Goal: Task Accomplishment & Management: Use online tool/utility

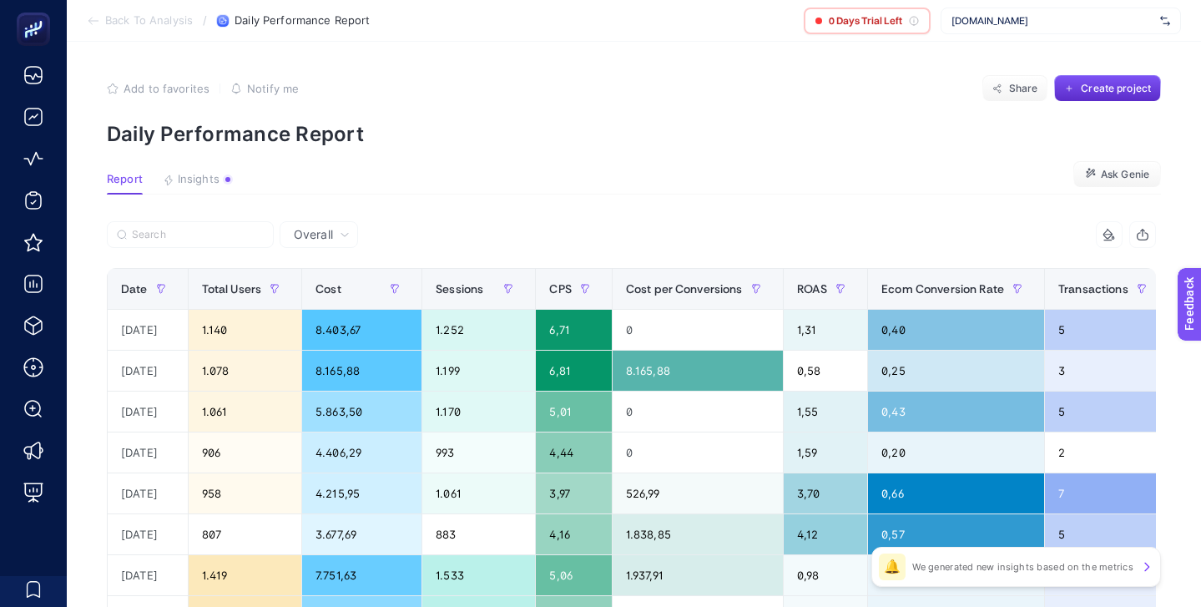
scroll to position [0, 221]
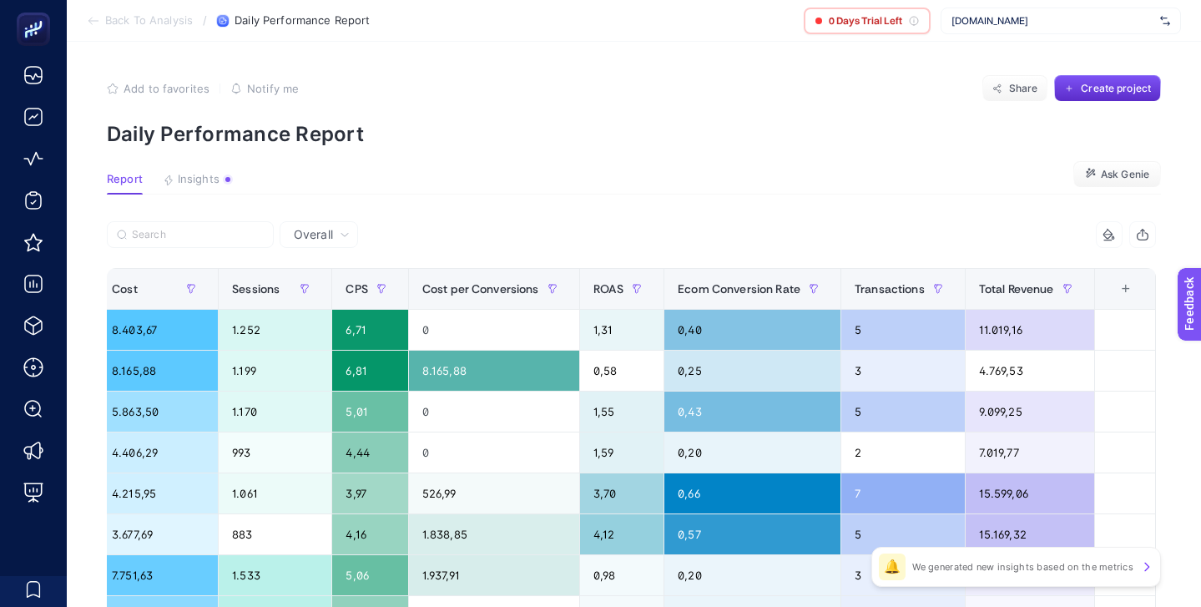
click at [1030, 30] on div "[DOMAIN_NAME]" at bounding box center [1061, 21] width 240 height 27
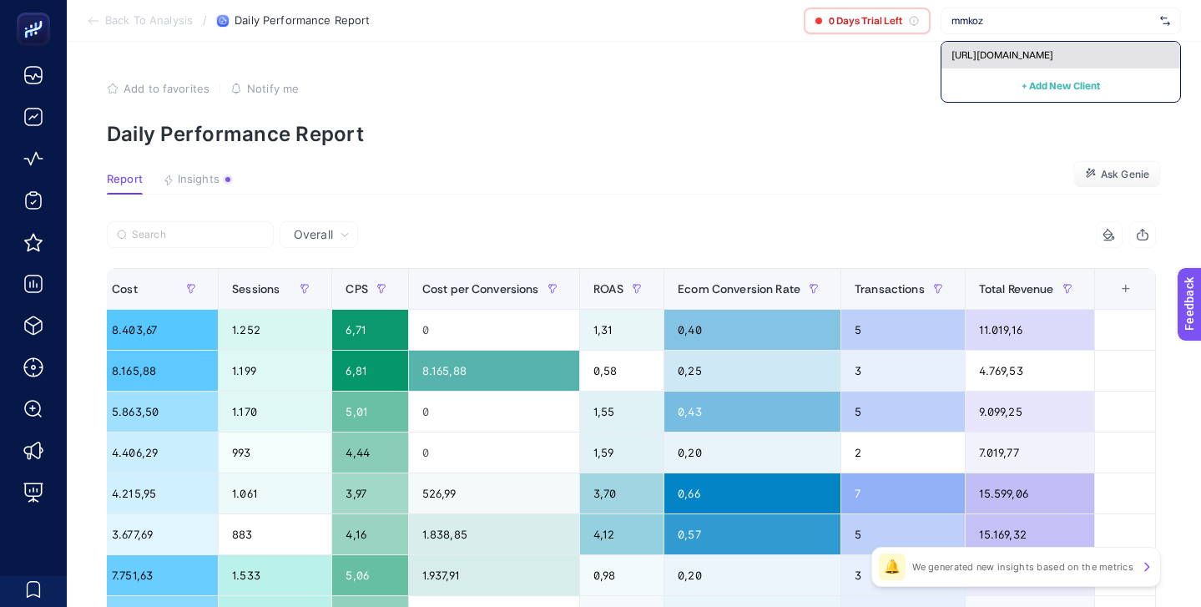
type input "mmkoz"
click at [1037, 50] on span "[URL][DOMAIN_NAME]" at bounding box center [1003, 54] width 102 height 13
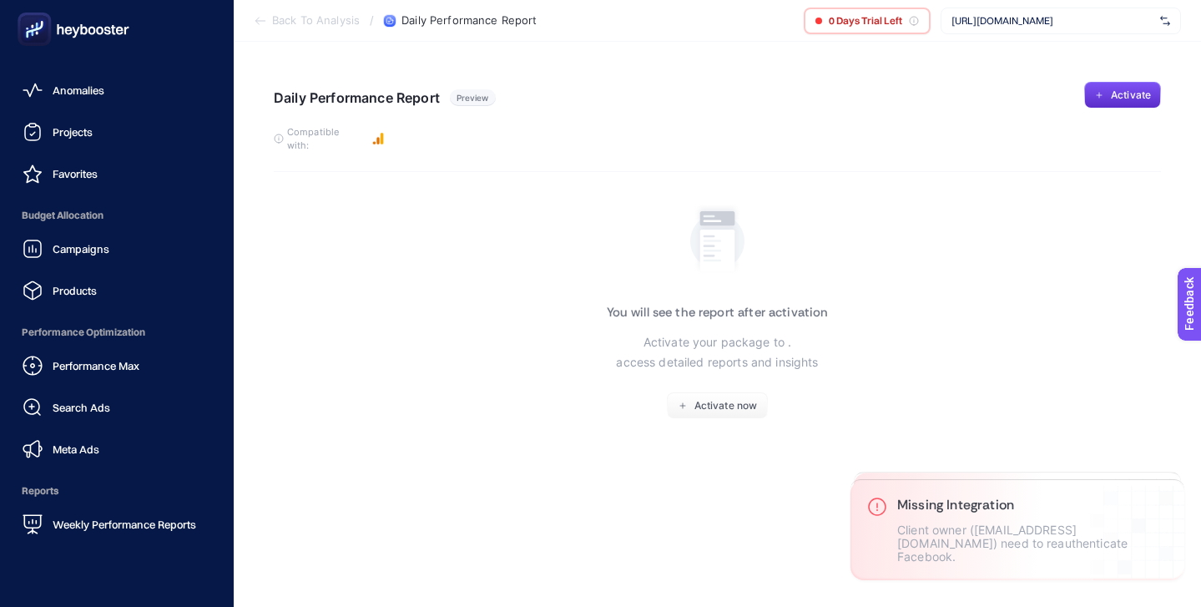
scroll to position [163, 0]
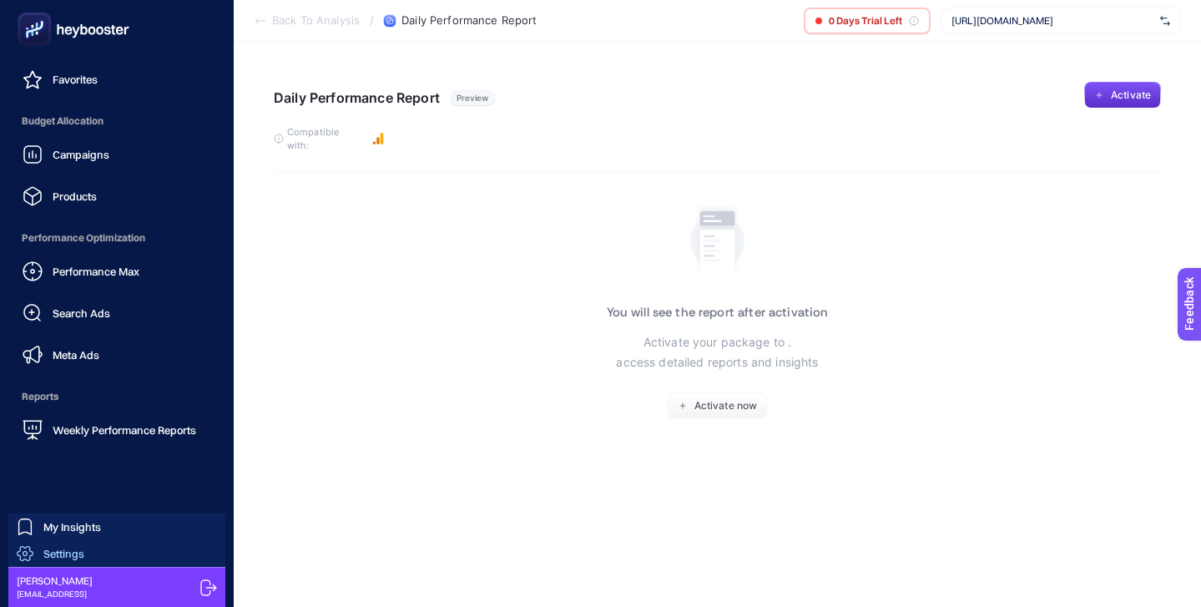
click at [106, 550] on link "Settings" at bounding box center [116, 553] width 217 height 27
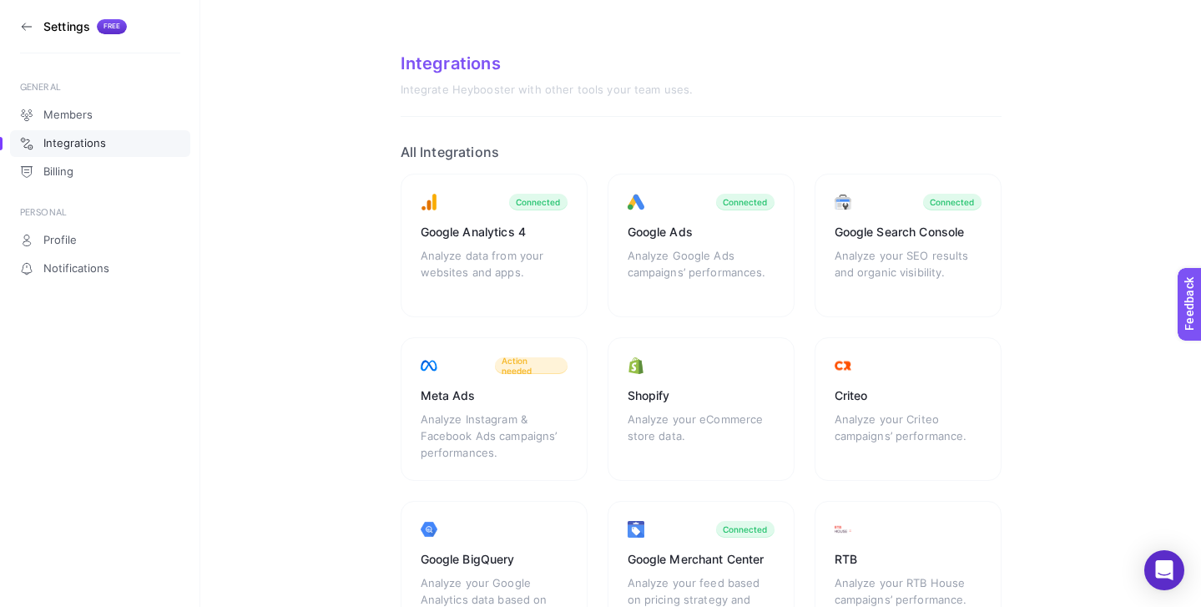
click at [28, 13] on section "Settings Free" at bounding box center [100, 26] width 160 height 53
click at [27, 21] on icon at bounding box center [26, 26] width 13 height 13
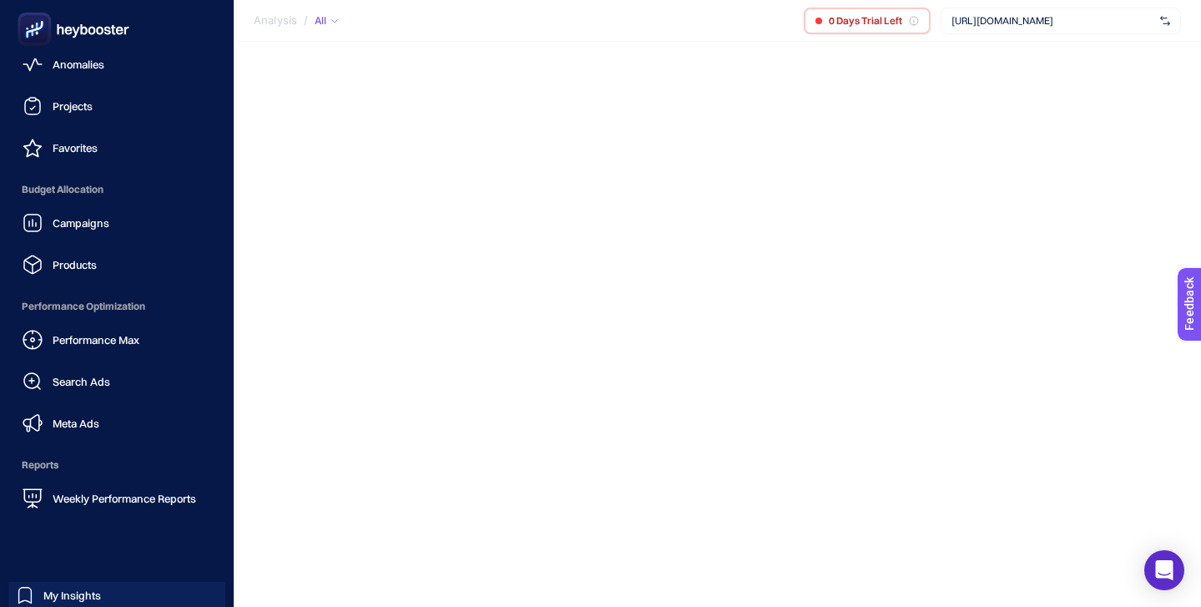
scroll to position [163, 0]
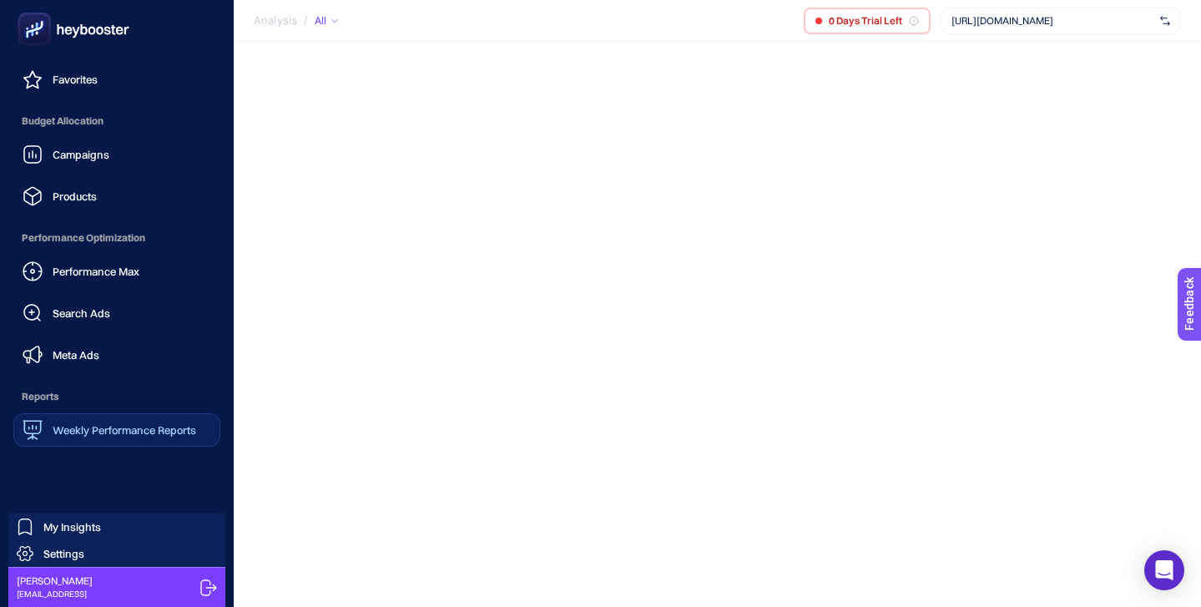
click at [134, 422] on div "Weekly Performance Reports" at bounding box center [110, 430] width 174 height 20
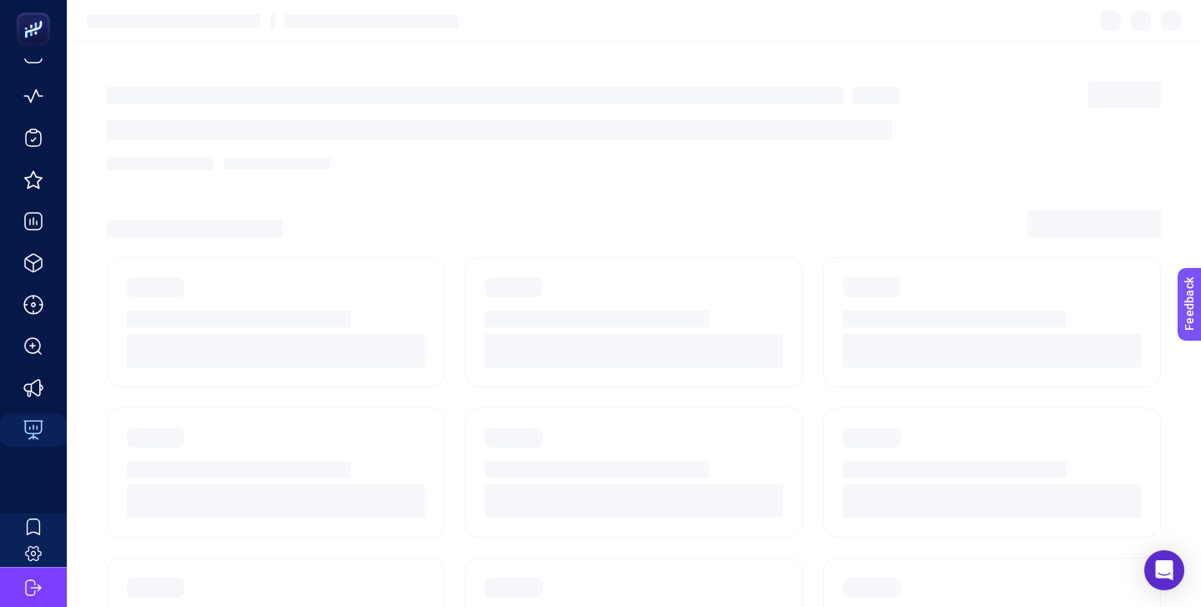
scroll to position [63, 0]
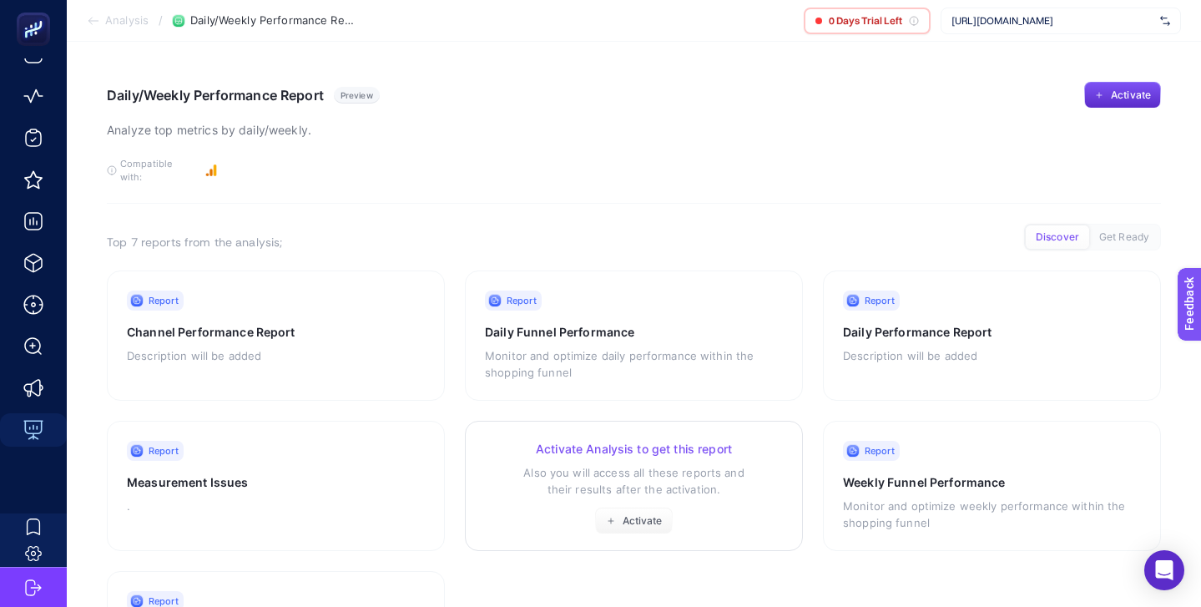
click at [748, 441] on h3 "Activate Analysis to get this report" at bounding box center [634, 449] width 298 height 17
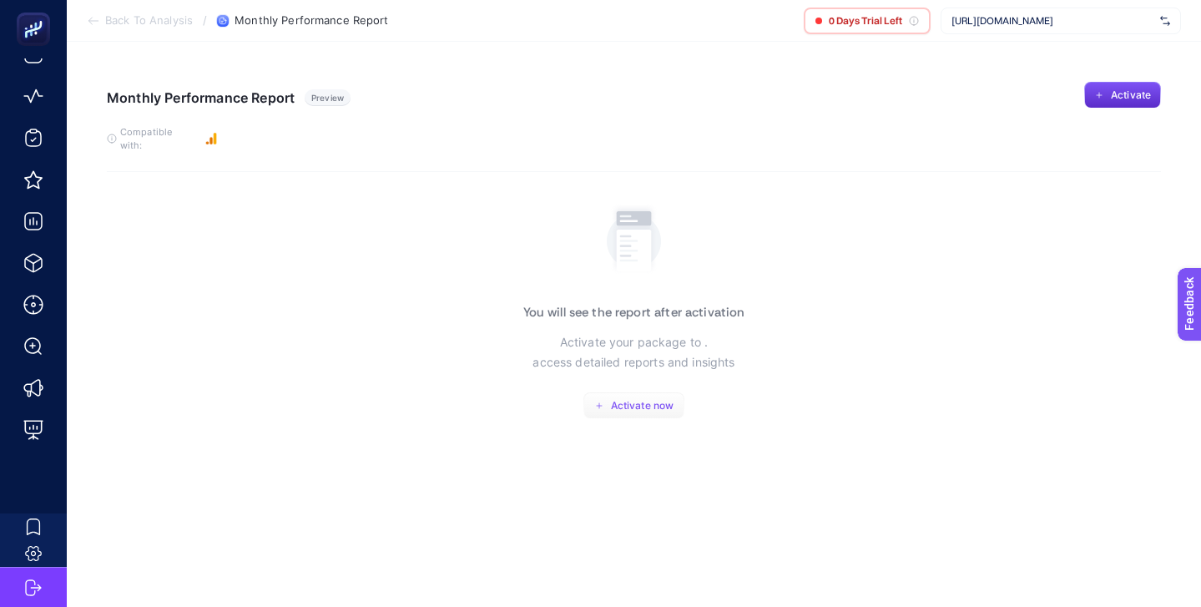
click at [639, 399] on span "Activate now" at bounding box center [642, 405] width 63 height 13
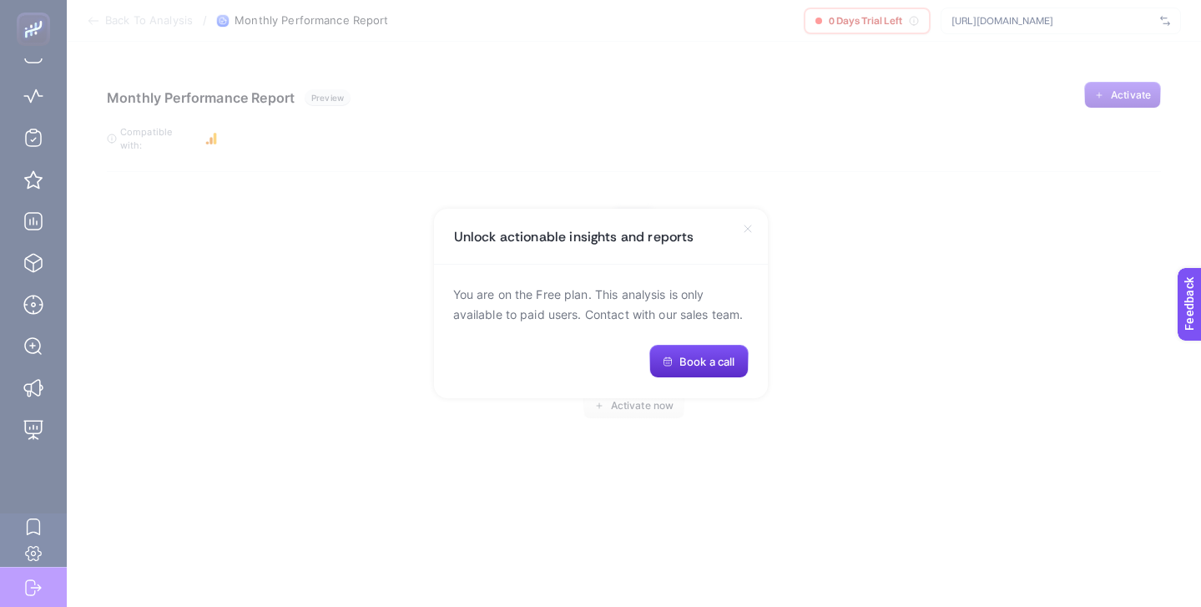
click at [747, 223] on icon at bounding box center [747, 228] width 13 height 13
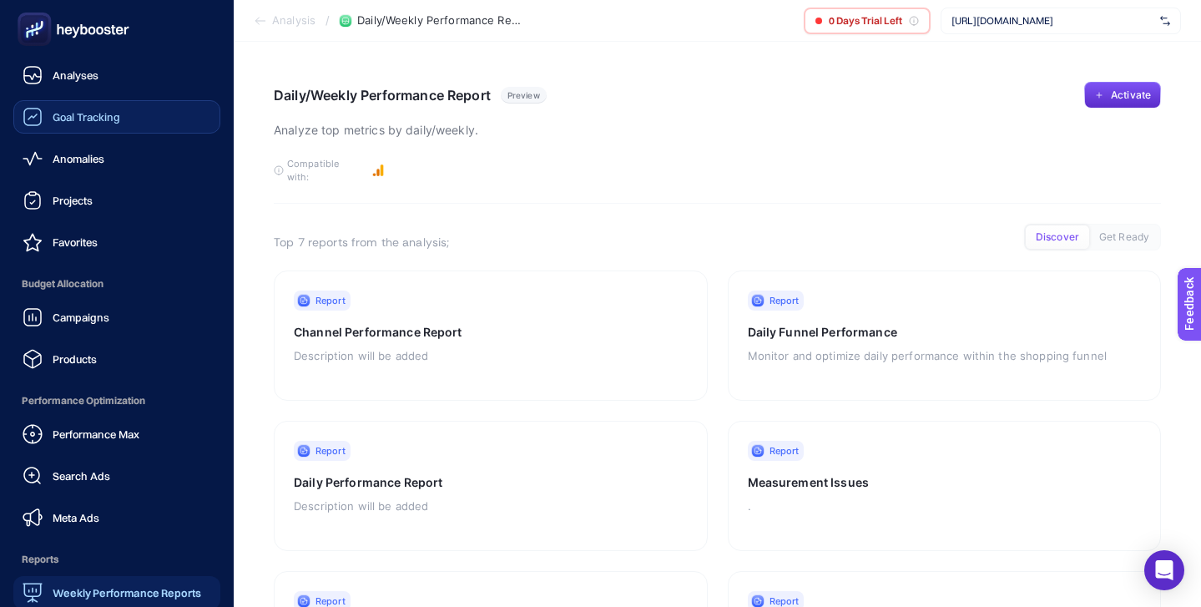
click at [91, 121] on span "Goal Tracking" at bounding box center [87, 116] width 68 height 13
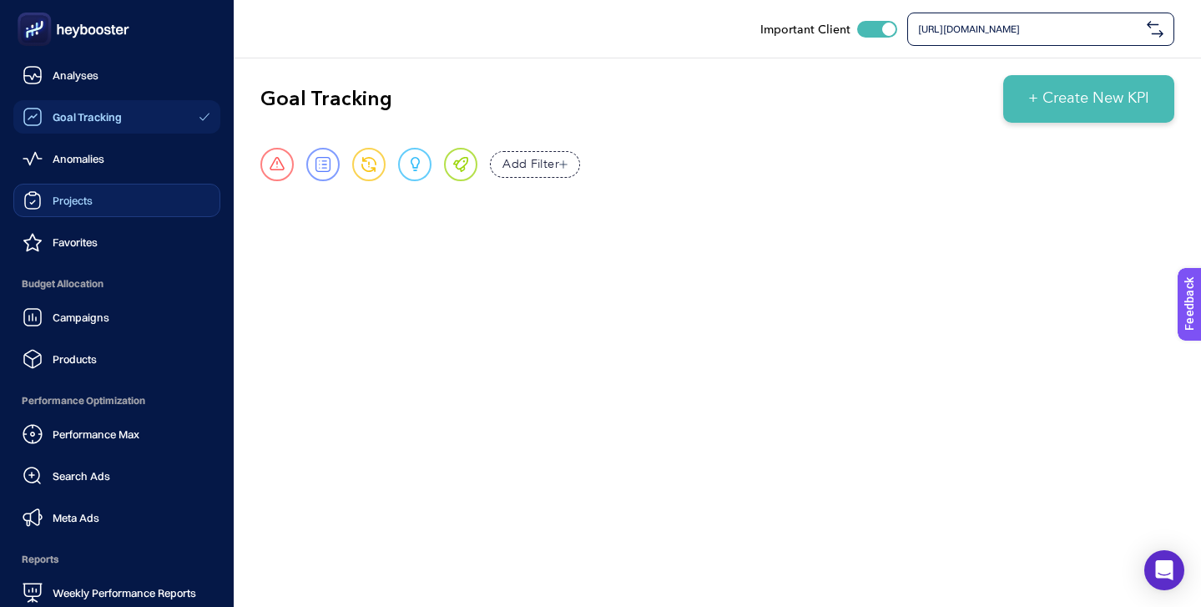
click at [91, 200] on span "Projects" at bounding box center [73, 200] width 40 height 13
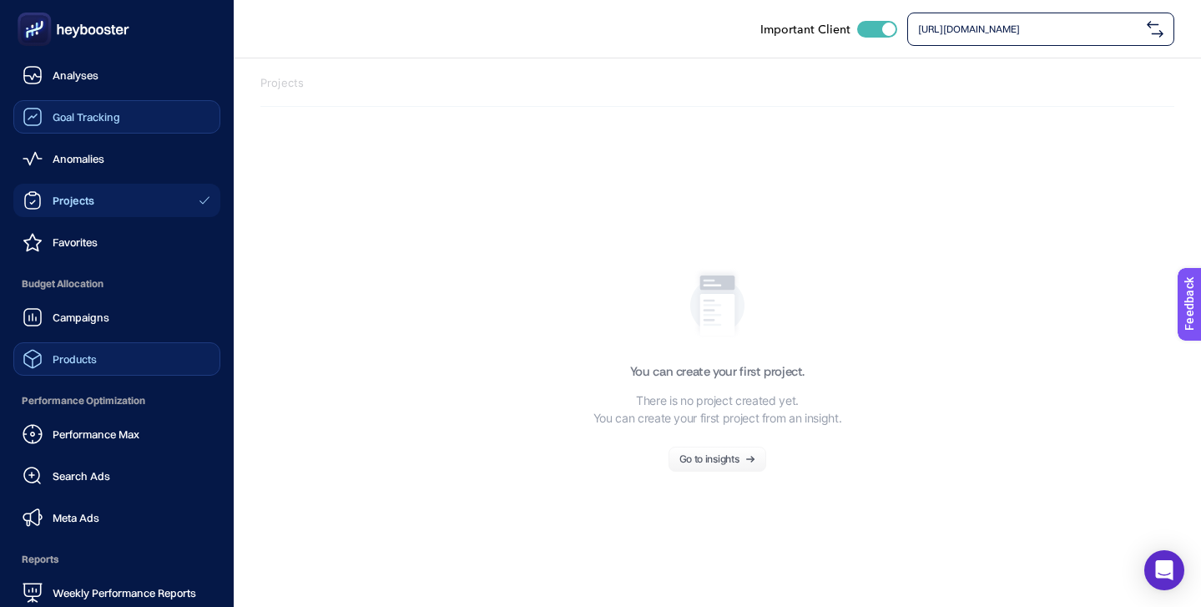
scroll to position [163, 0]
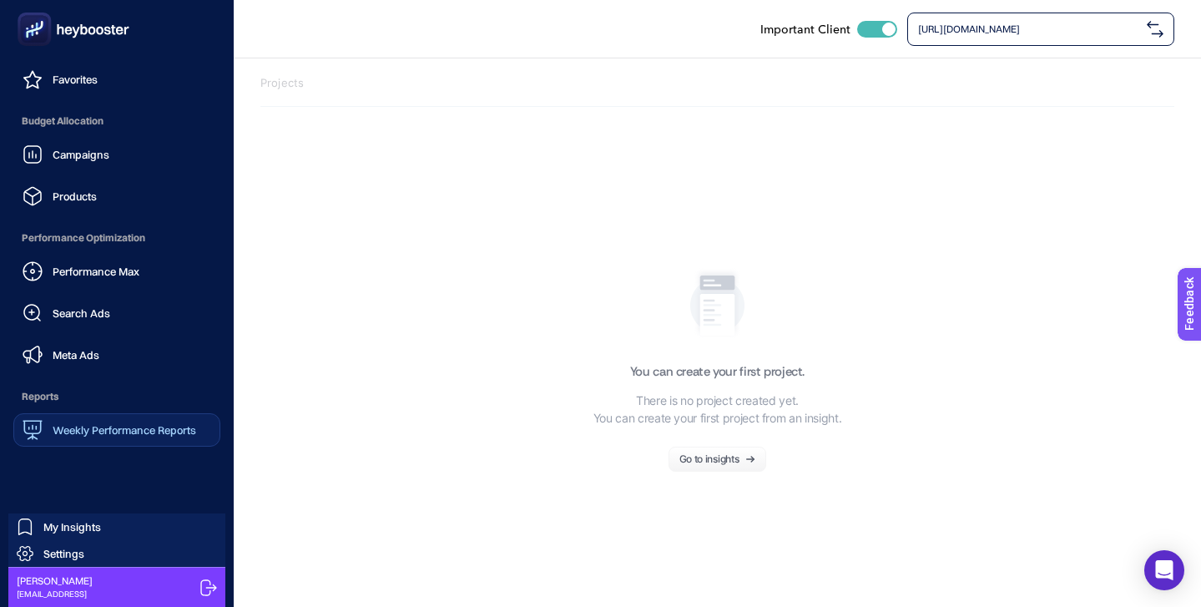
click at [148, 433] on span "Weekly Performance Reports" at bounding box center [125, 429] width 144 height 13
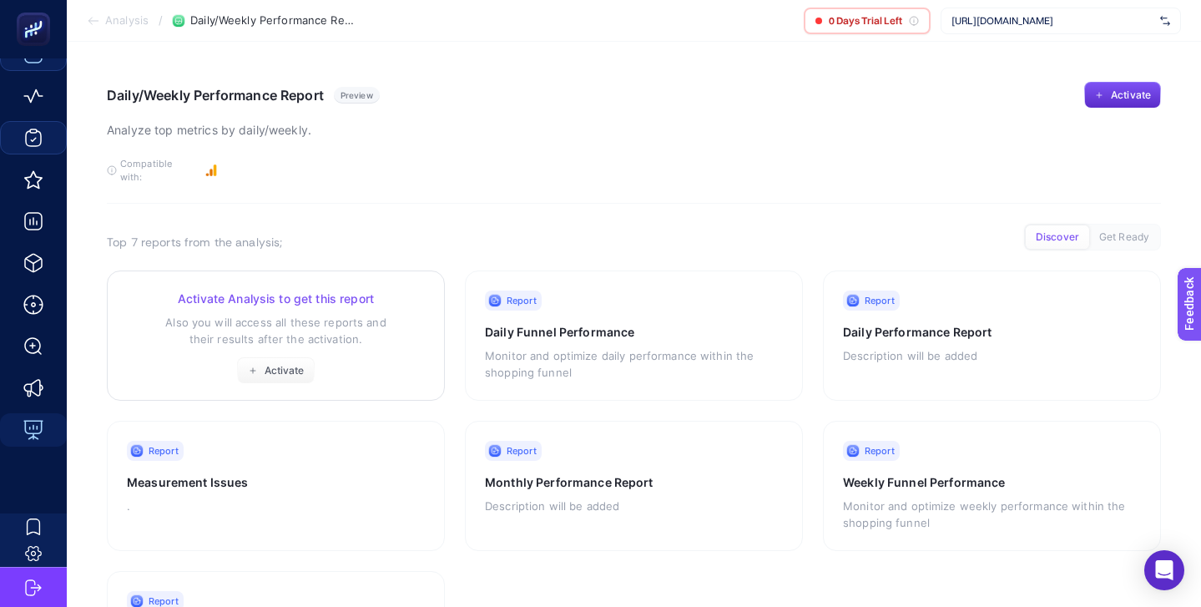
scroll to position [63, 0]
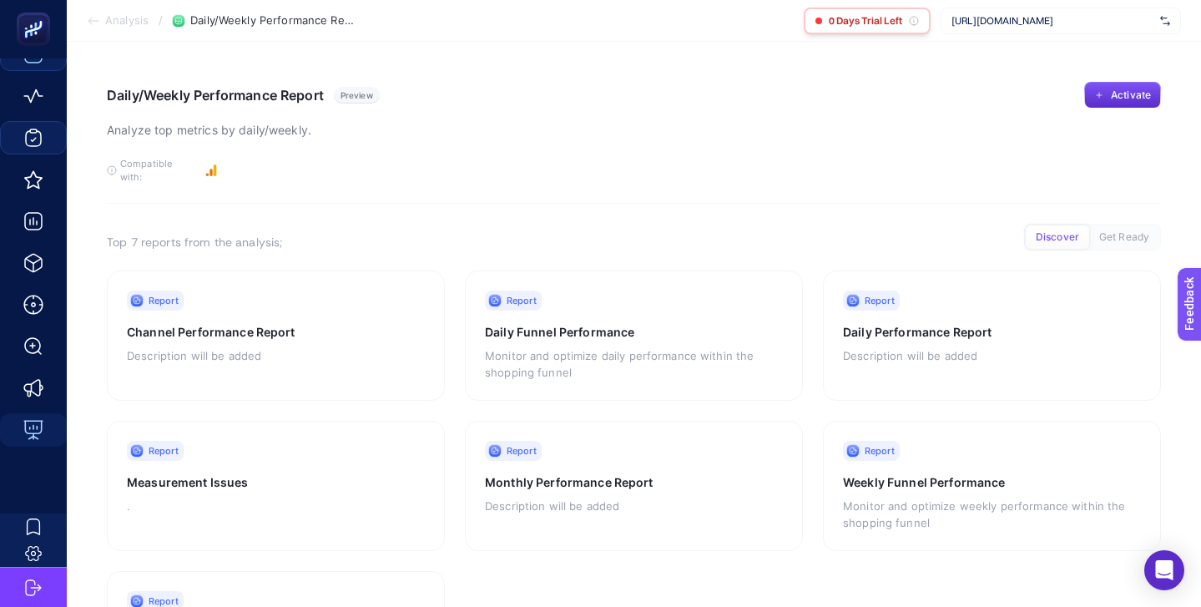
click at [914, 16] on icon at bounding box center [914, 21] width 10 height 10
click at [914, 21] on icon at bounding box center [914, 22] width 0 height 3
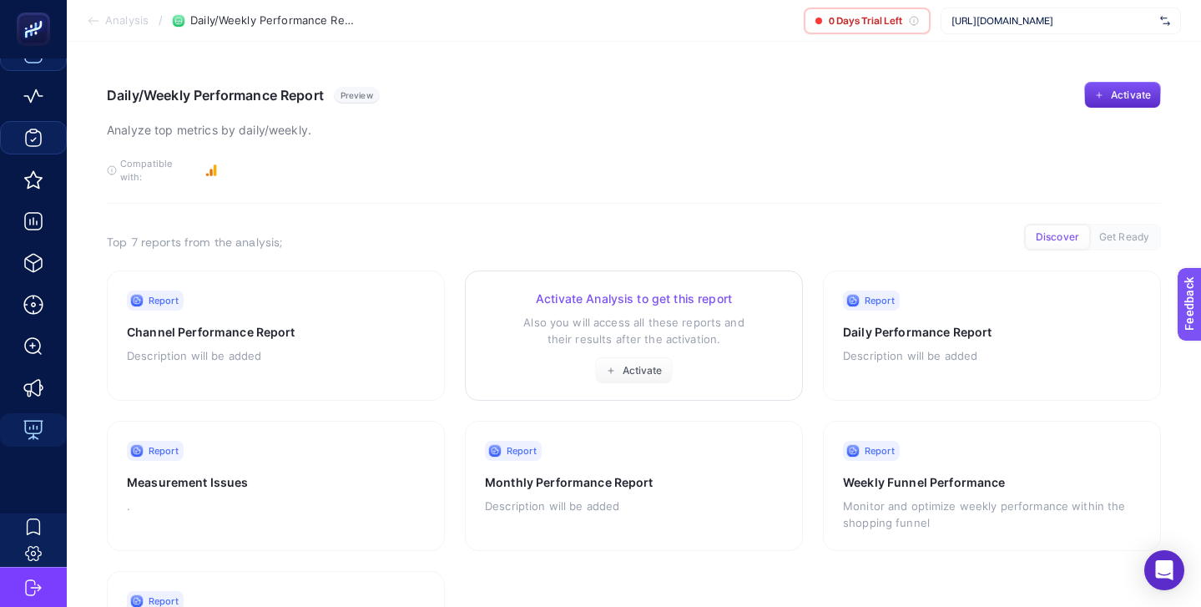
click at [639, 314] on p "Also you will access all these reports and their results after the activation." at bounding box center [634, 330] width 298 height 33
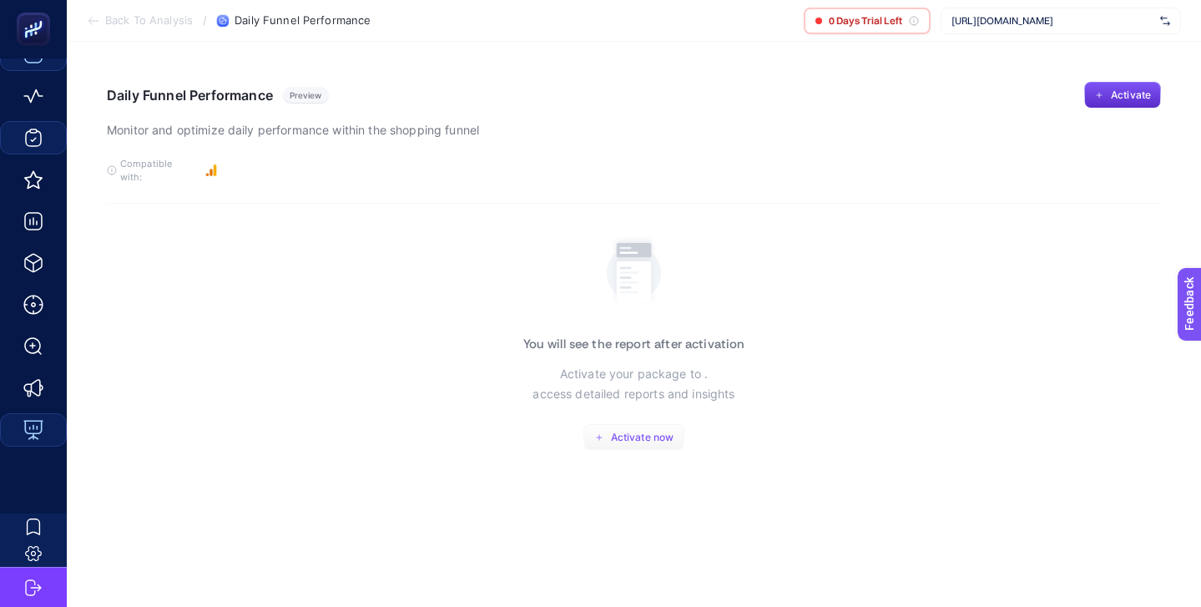
click at [635, 424] on button "Activate now" at bounding box center [633, 437] width 101 height 27
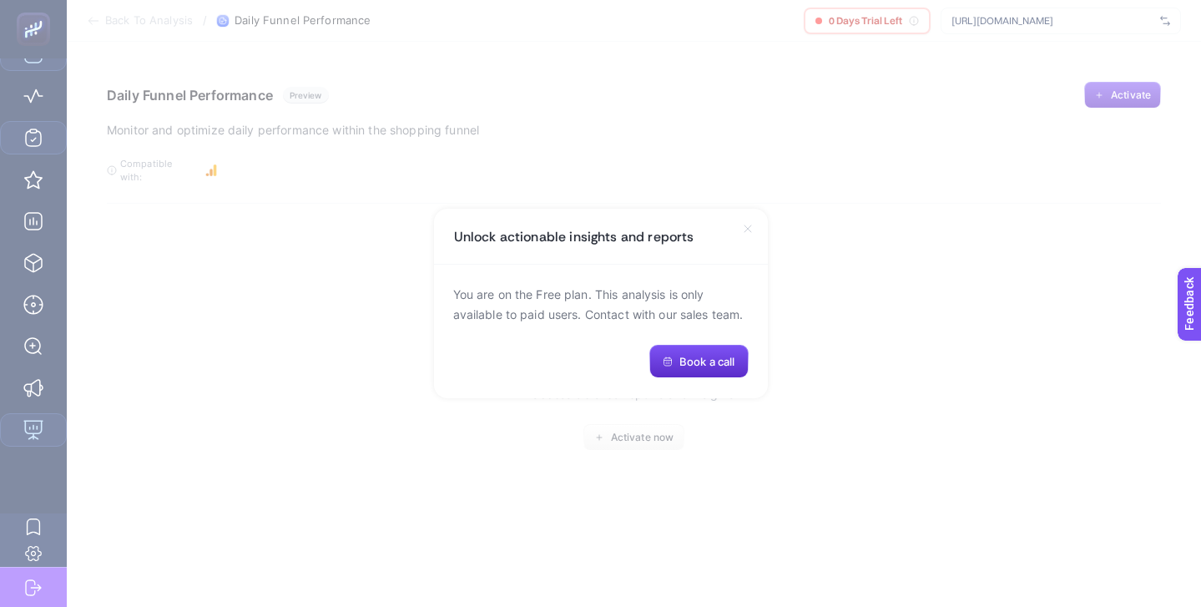
click at [590, 293] on p "You are on the Free plan. This analysis is only available to paid users. Contac…" at bounding box center [601, 305] width 296 height 40
click at [749, 227] on icon at bounding box center [748, 228] width 7 height 7
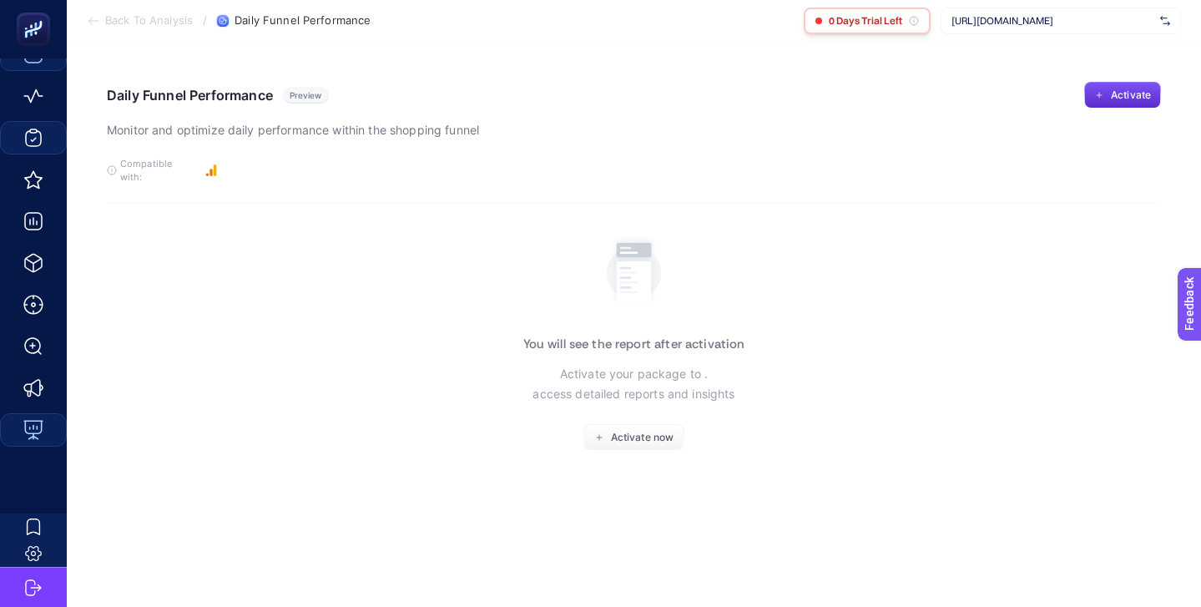
click at [908, 10] on div "0 Days Trial Left" at bounding box center [867, 21] width 127 height 27
click at [892, 16] on span "0 Days Trial Left" at bounding box center [865, 20] width 73 height 13
click at [912, 19] on icon at bounding box center [914, 21] width 10 height 10
click at [849, 21] on span "0 Days Trial Left" at bounding box center [865, 20] width 73 height 13
click at [848, 21] on span "0 Days Trial Left" at bounding box center [865, 20] width 73 height 13
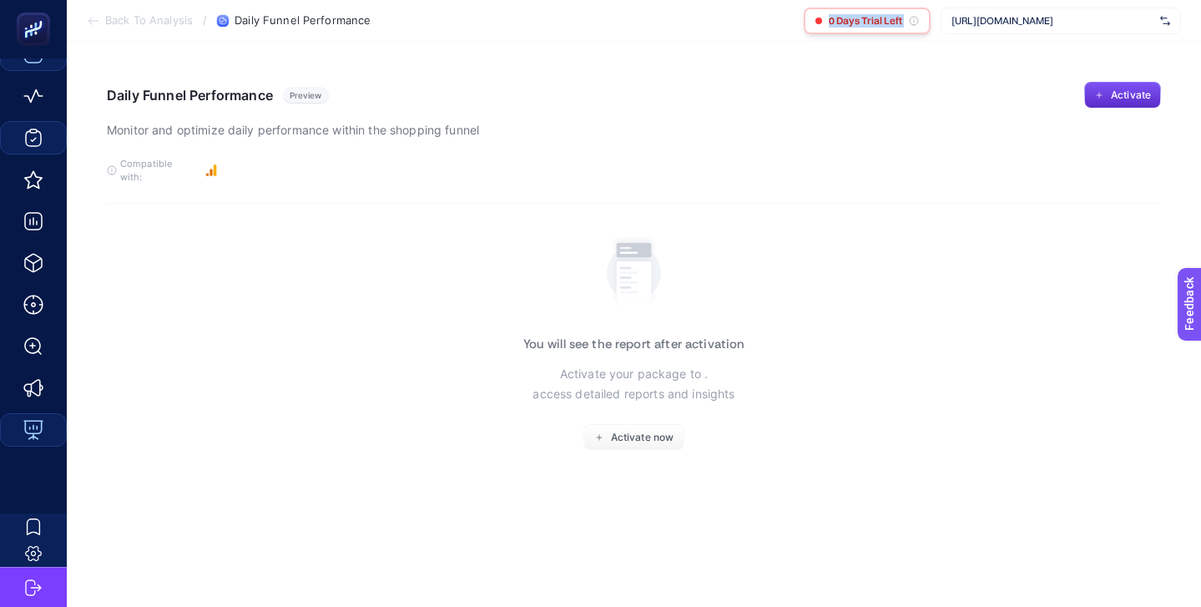
click at [848, 21] on span "0 Days Trial Left" at bounding box center [865, 20] width 73 height 13
click at [642, 431] on span "Activate now" at bounding box center [642, 437] width 63 height 13
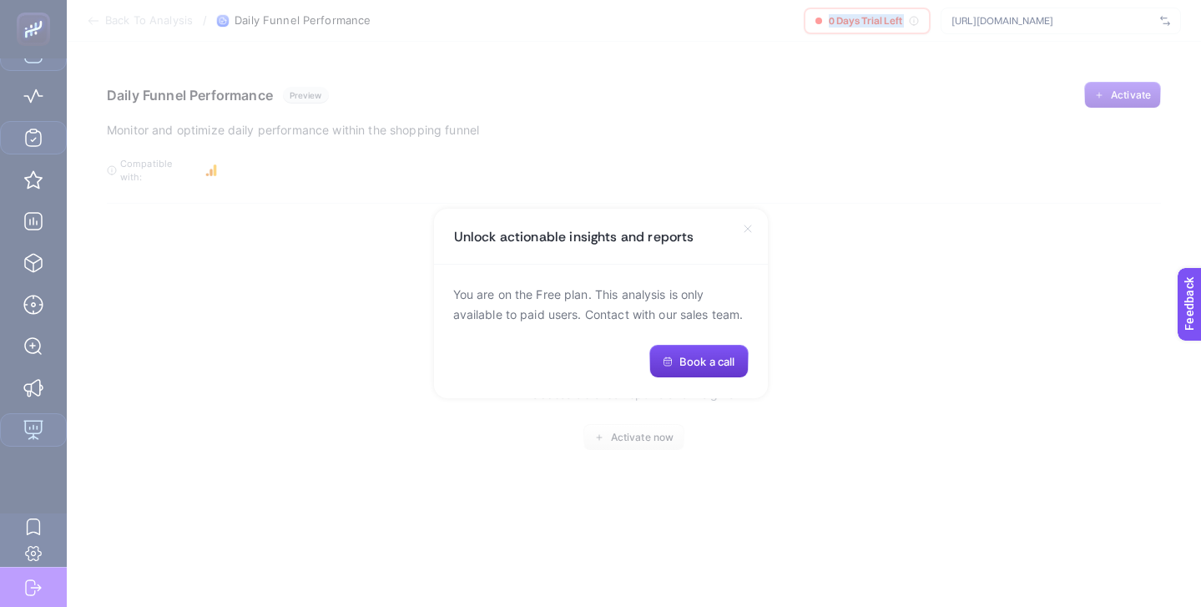
click at [697, 356] on span "Book a call" at bounding box center [706, 361] width 55 height 13
click at [747, 224] on icon at bounding box center [747, 228] width 13 height 13
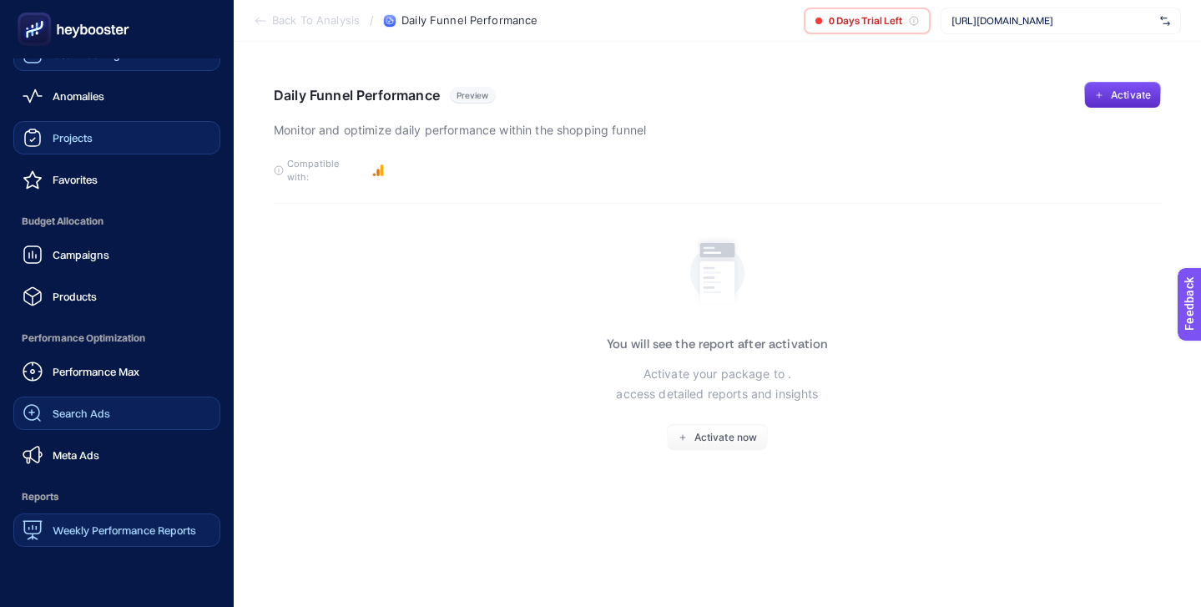
click at [98, 424] on link "Search Ads" at bounding box center [116, 413] width 207 height 33
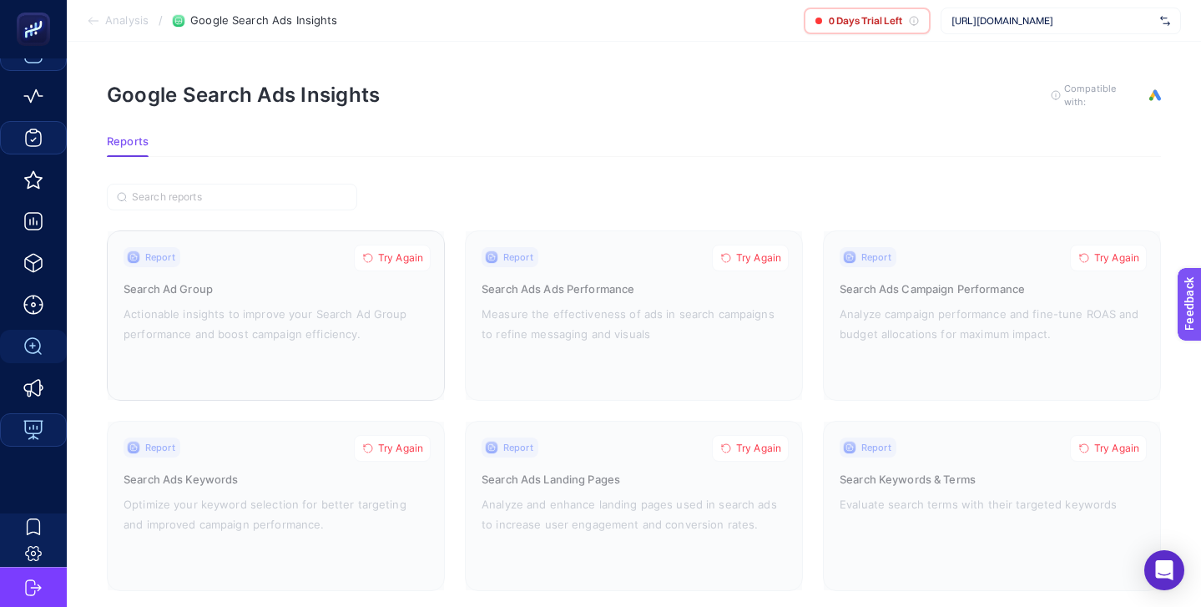
click at [397, 254] on span "Try Again" at bounding box center [400, 257] width 45 height 13
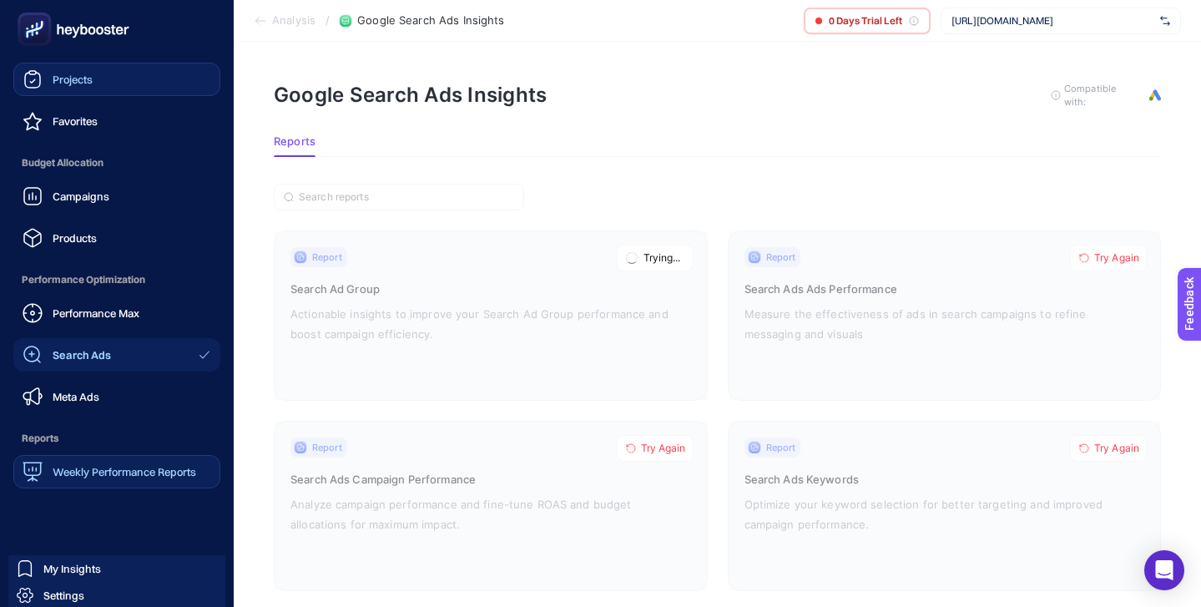
scroll to position [163, 0]
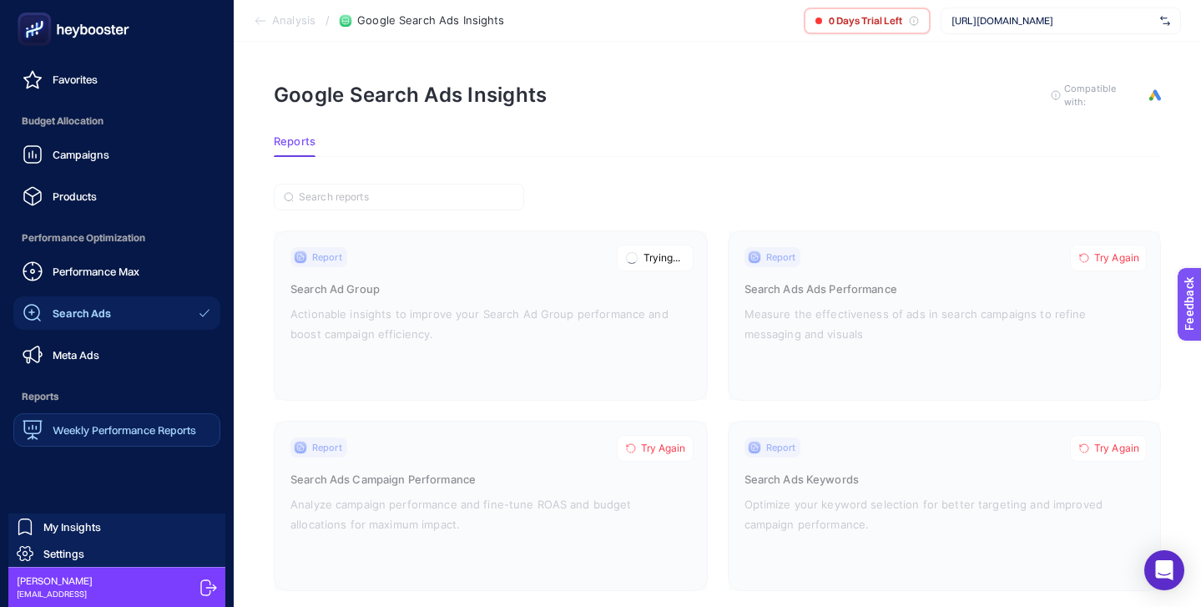
click at [144, 425] on span "Weekly Performance Reports" at bounding box center [125, 429] width 144 height 13
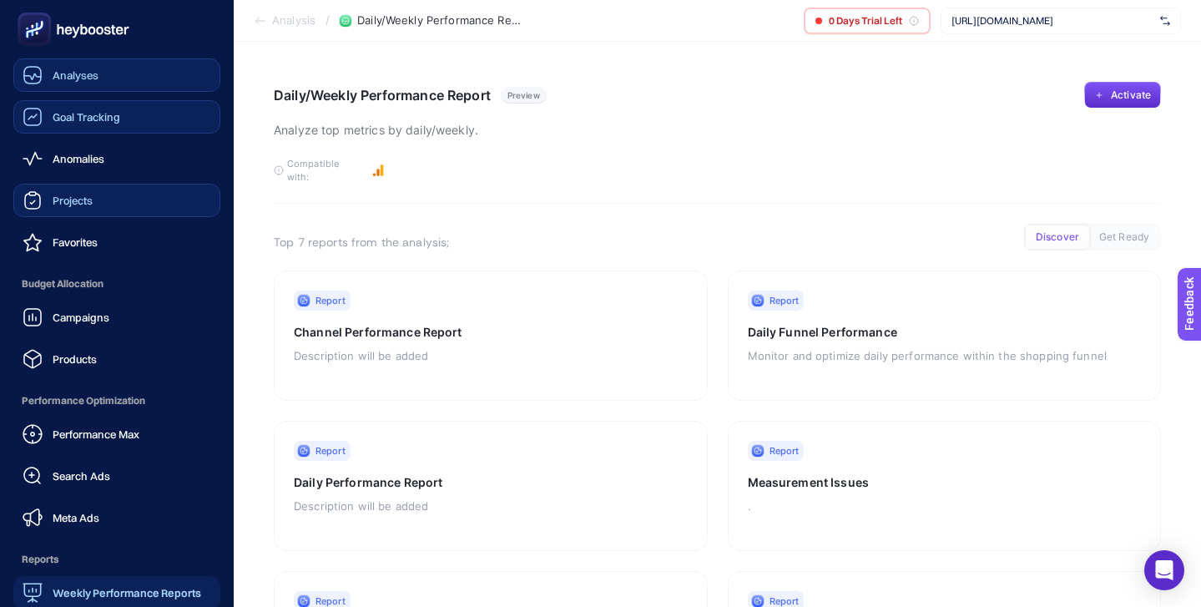
click at [101, 72] on link "Analyses" at bounding box center [116, 74] width 207 height 33
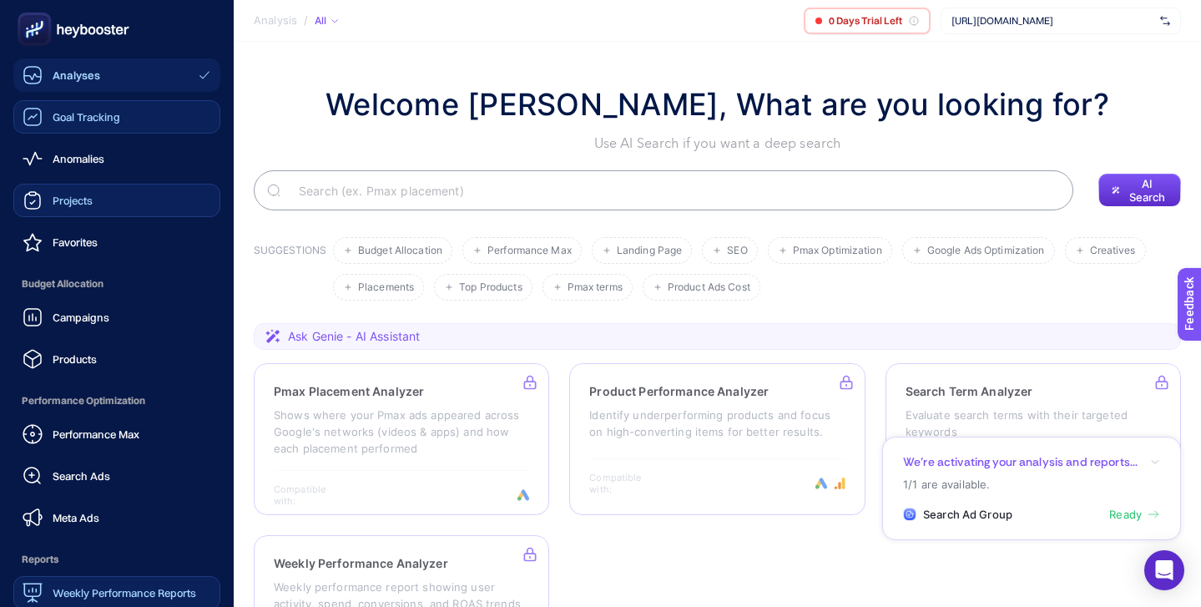
click at [102, 123] on span "Goal Tracking" at bounding box center [87, 116] width 68 height 13
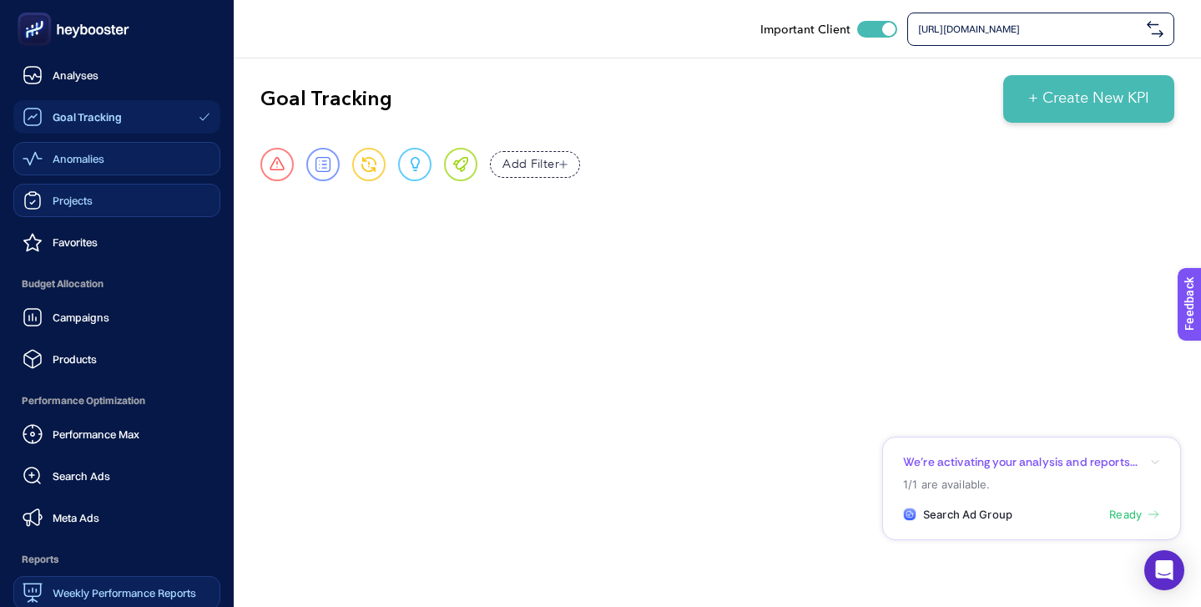
click at [89, 166] on div "Anomalies" at bounding box center [64, 159] width 82 height 20
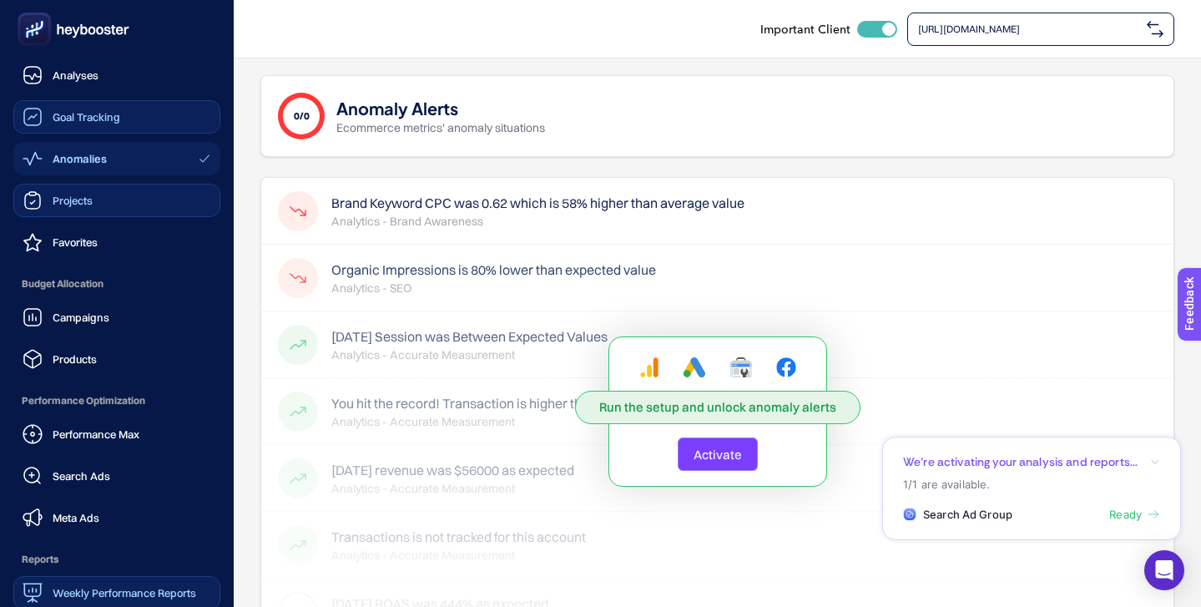
scroll to position [163, 0]
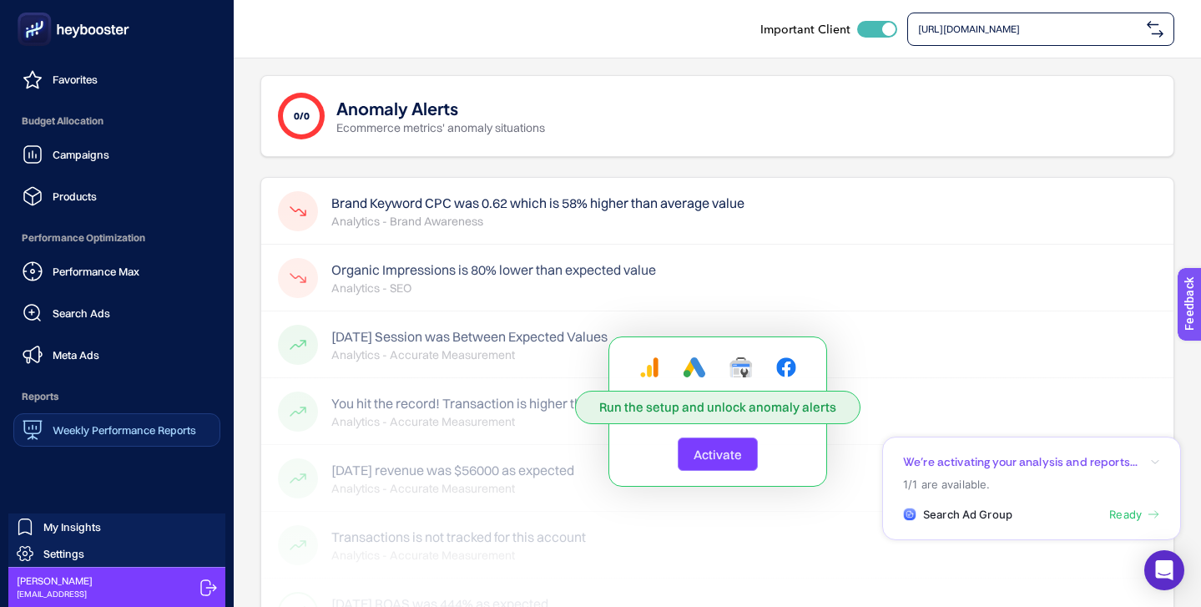
click at [113, 410] on span "Reports" at bounding box center [116, 396] width 207 height 33
click at [114, 429] on span "Weekly Performance Reports" at bounding box center [125, 429] width 144 height 13
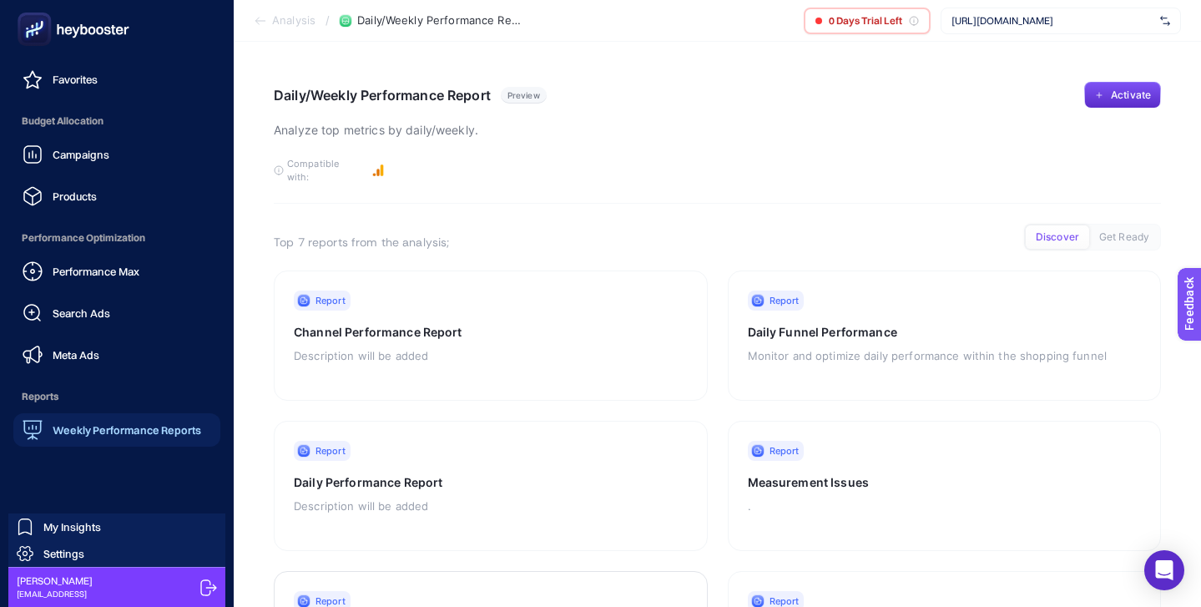
scroll to position [63, 0]
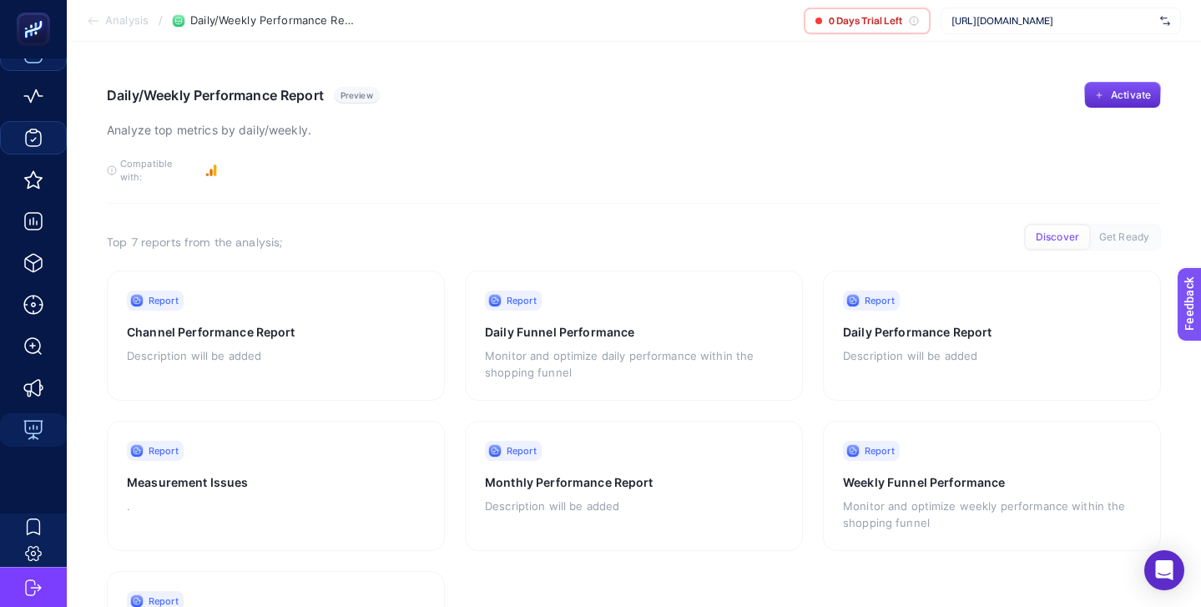
click at [994, 13] on div "[URL][DOMAIN_NAME]" at bounding box center [1061, 21] width 240 height 27
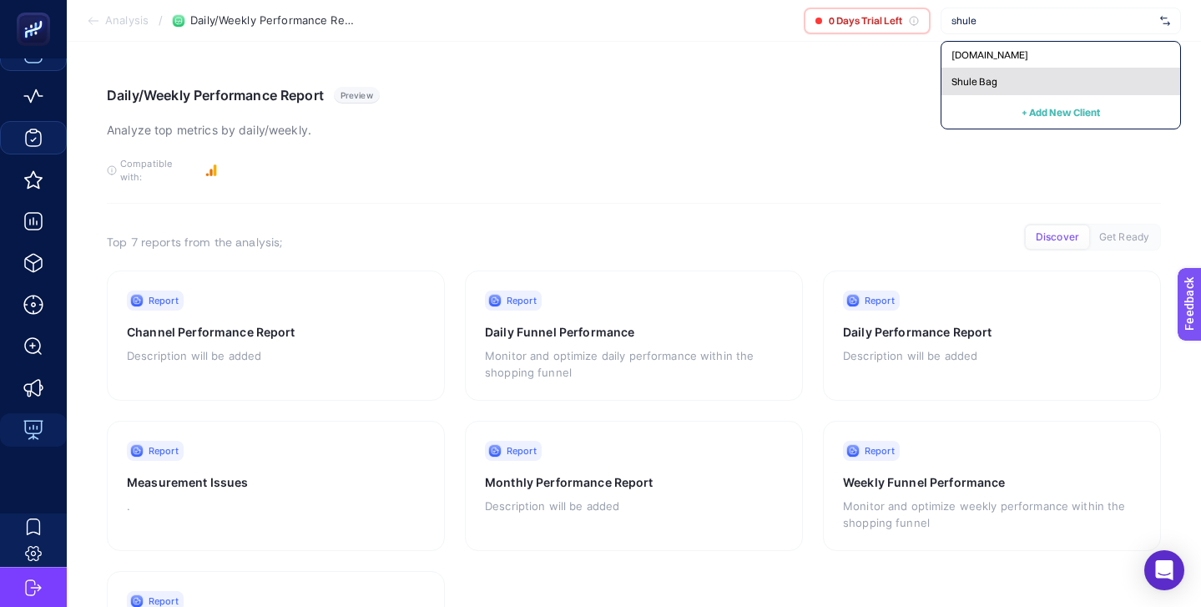
type input "shule"
click at [1004, 78] on div "Shule Bag" at bounding box center [1061, 81] width 239 height 27
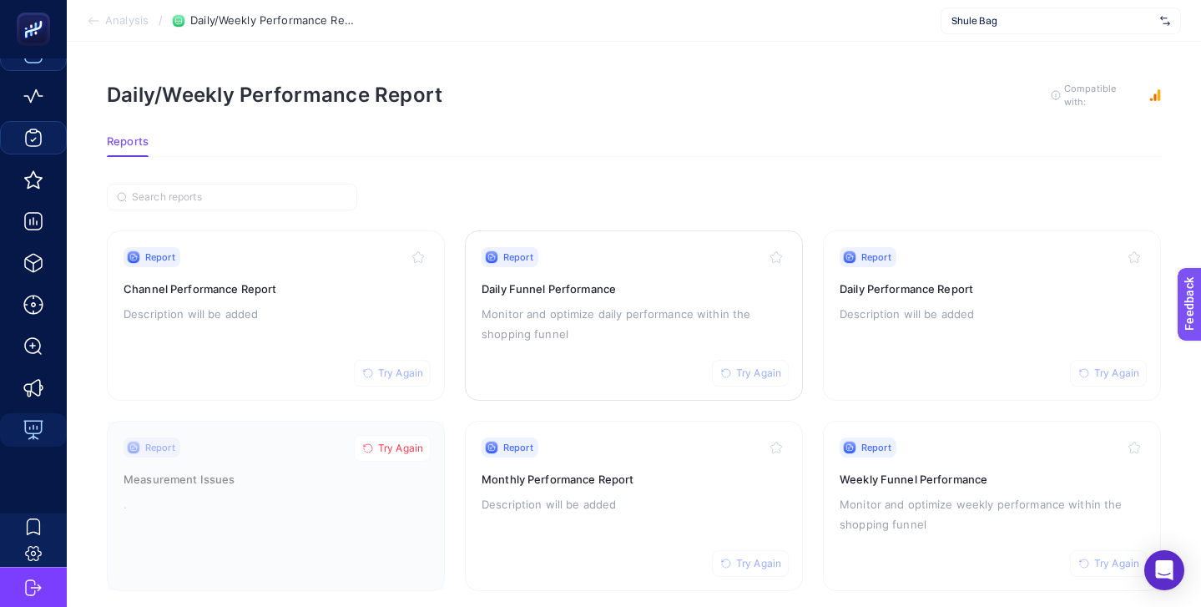
click at [674, 304] on p "Monitor and optimize daily performance within the shopping funnel" at bounding box center [634, 324] width 305 height 40
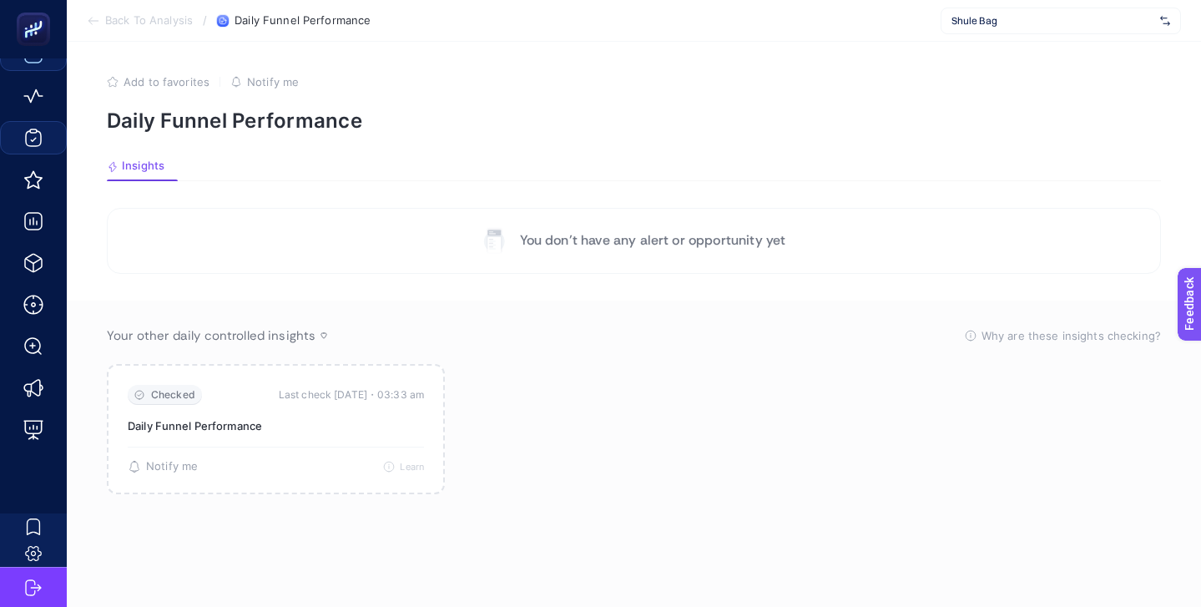
click at [1022, 28] on div "Shule Bag" at bounding box center [1061, 21] width 240 height 27
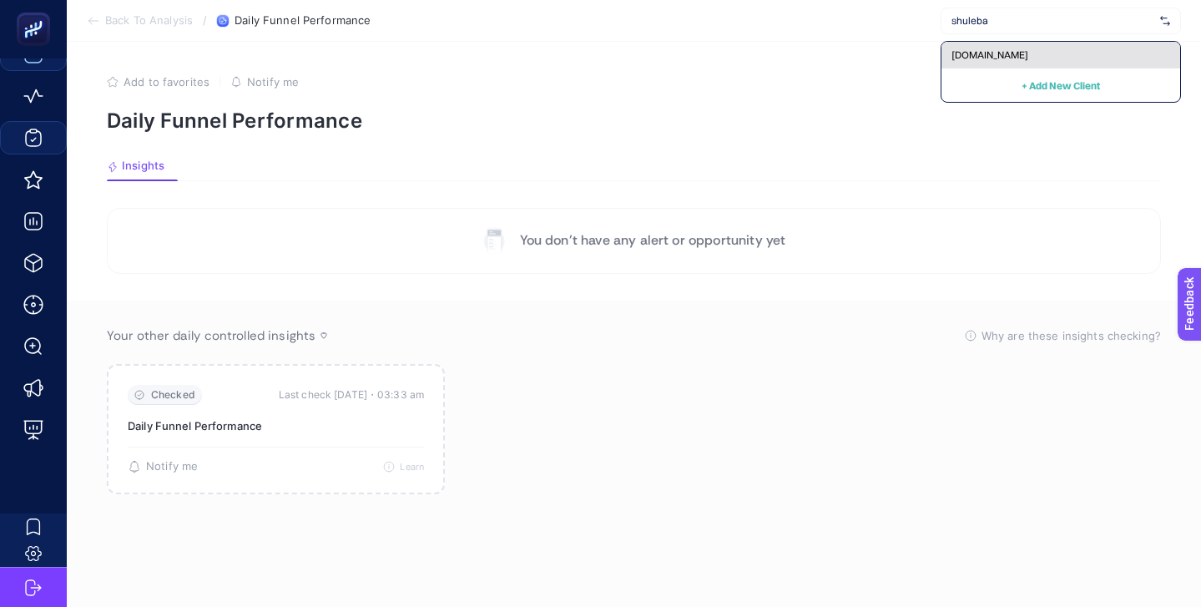
type input "shuleba"
click at [1028, 58] on span "[DOMAIN_NAME]" at bounding box center [990, 54] width 77 height 13
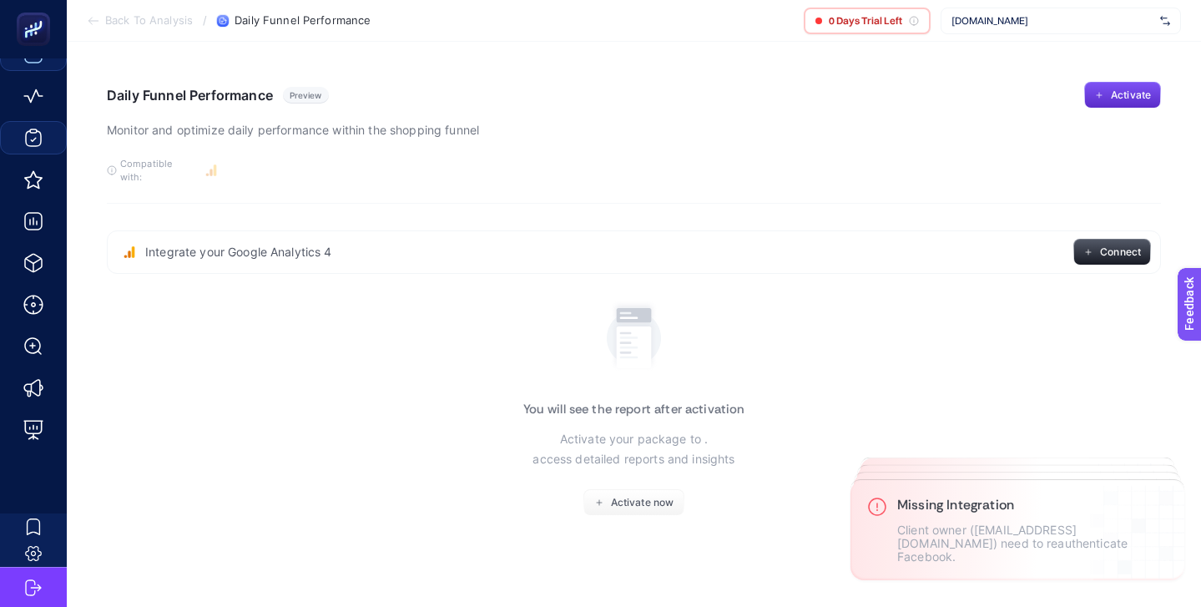
click at [1008, 21] on span "[DOMAIN_NAME]" at bounding box center [1053, 20] width 202 height 13
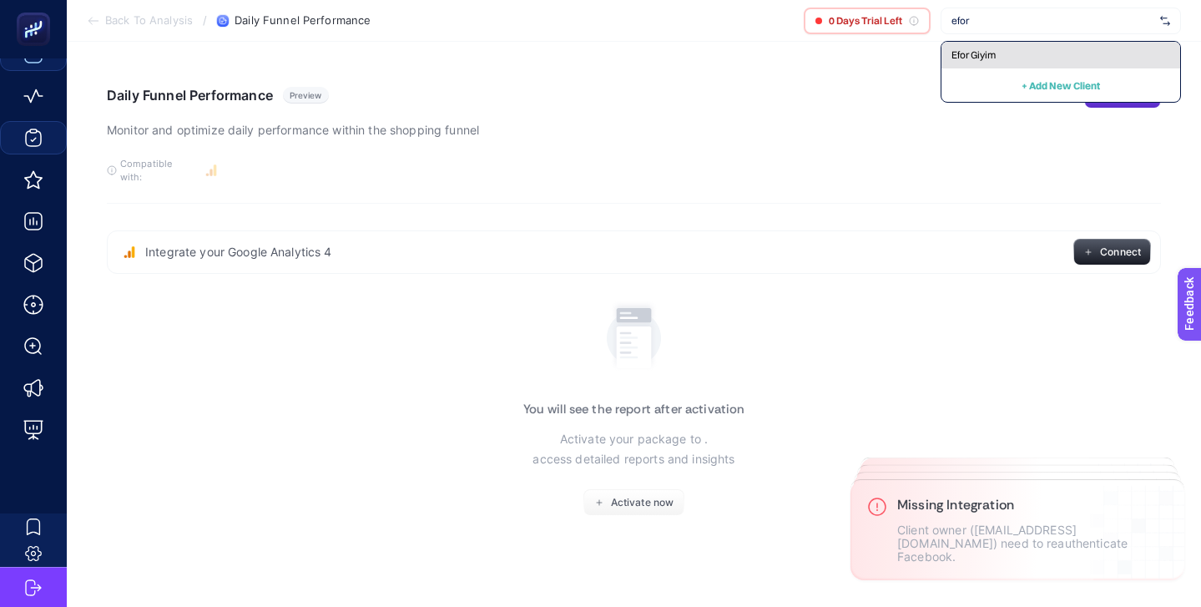
type input "efor"
click at [1008, 57] on div "Efor Giyim" at bounding box center [1061, 55] width 239 height 27
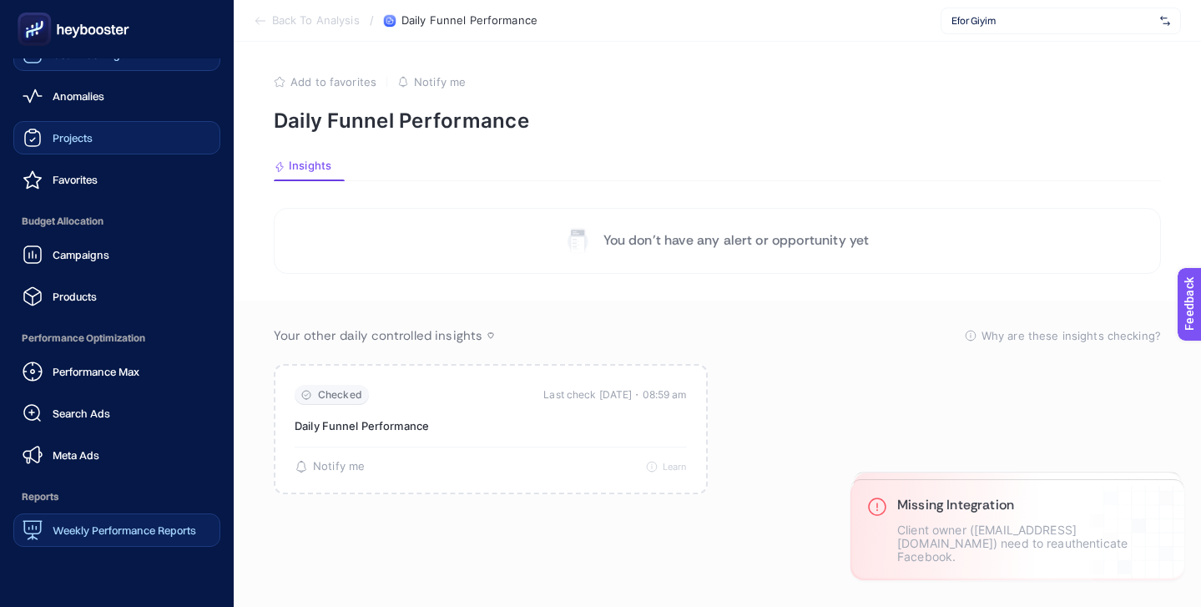
click at [110, 528] on span "Weekly Performance Reports" at bounding box center [125, 529] width 144 height 13
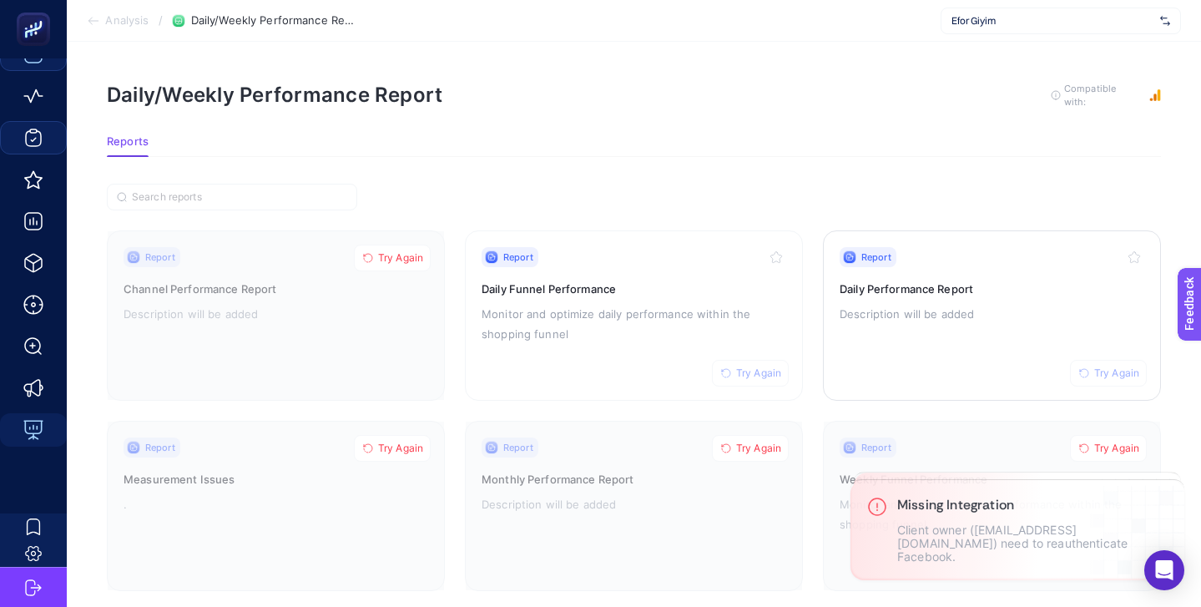
click at [952, 264] on div "Report Try Again" at bounding box center [992, 257] width 305 height 20
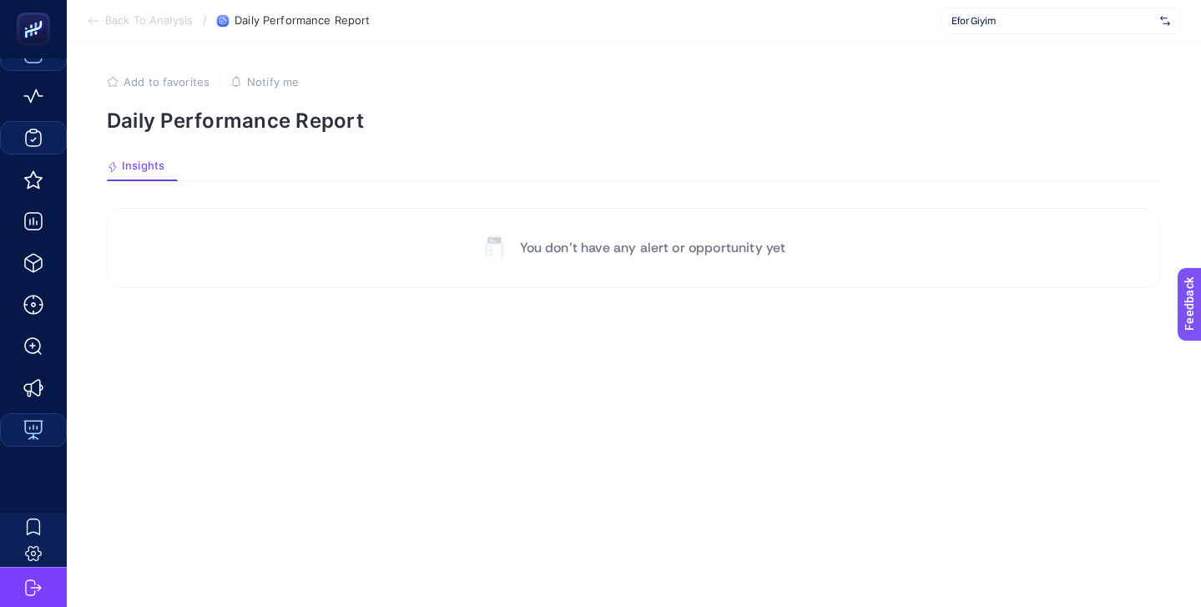
click at [1003, 29] on div "Efor Giyim" at bounding box center [1061, 21] width 240 height 27
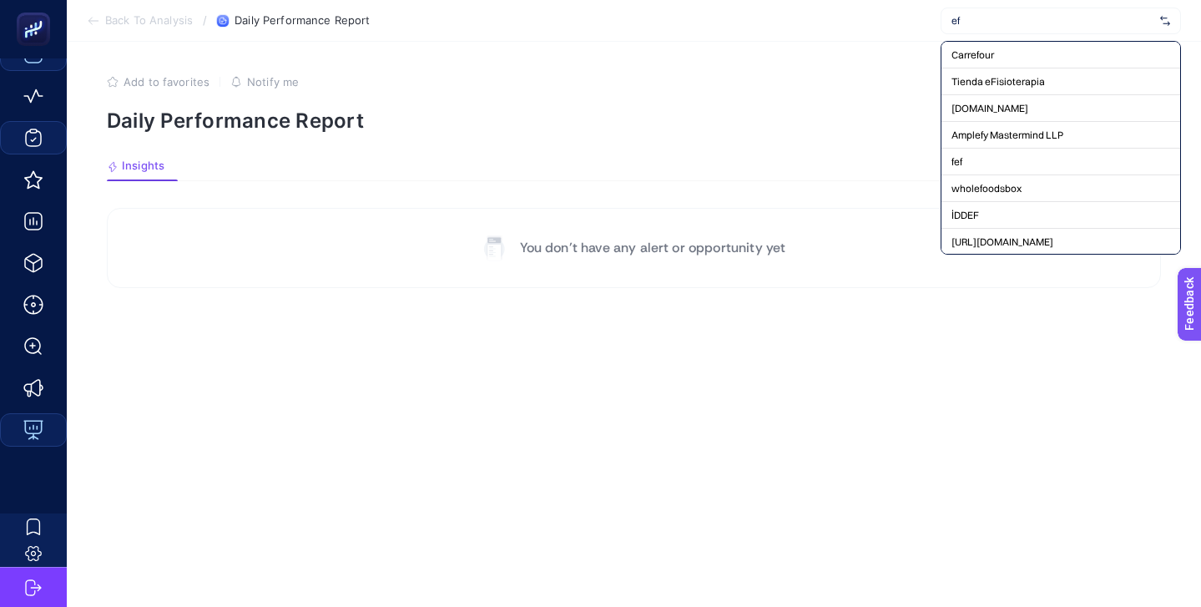
type input "e"
click at [767, 92] on section "Add to favorites false Notify me Daily Performance Report" at bounding box center [634, 104] width 1054 height 58
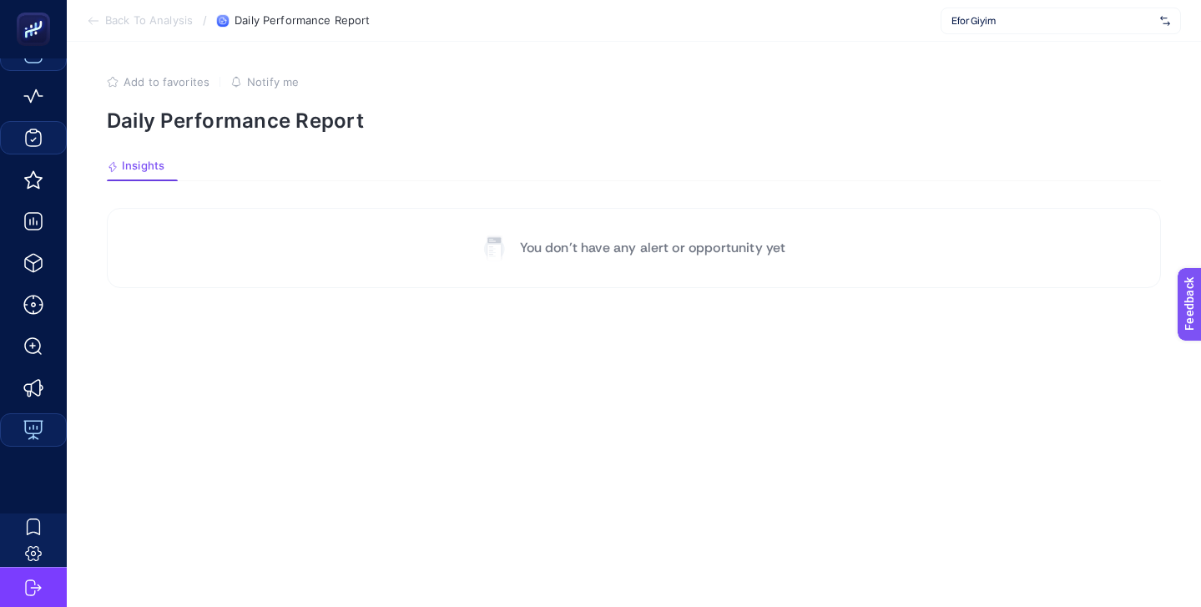
click at [1043, 9] on div "Efor Giyim" at bounding box center [1061, 21] width 240 height 27
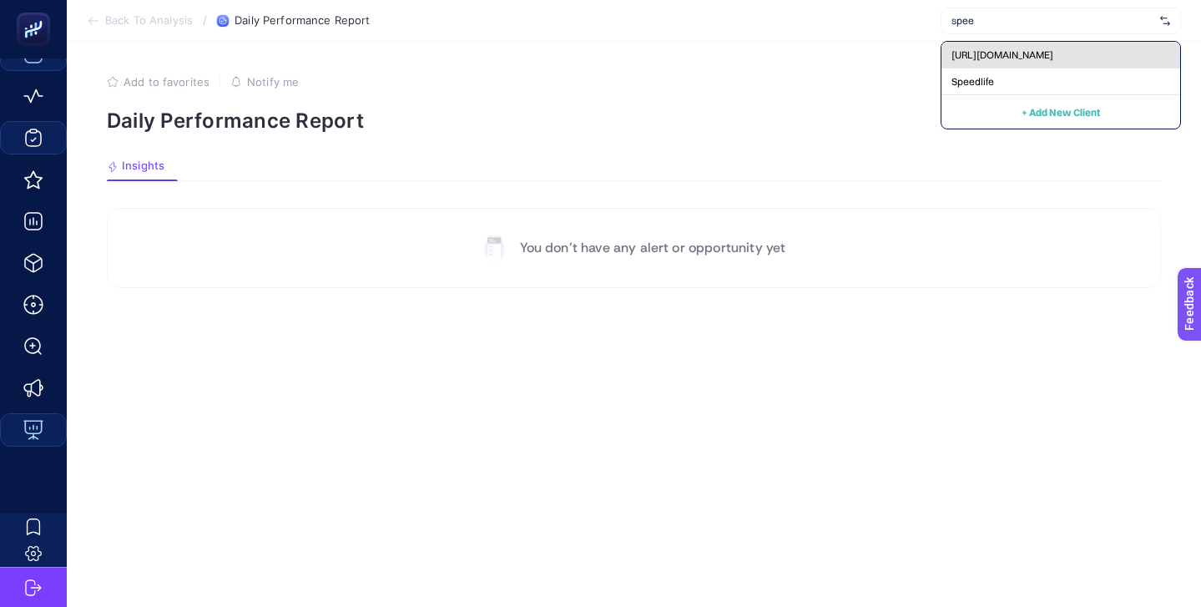
type input "spee"
click at [1018, 54] on span "[URL][DOMAIN_NAME]" at bounding box center [1003, 54] width 102 height 13
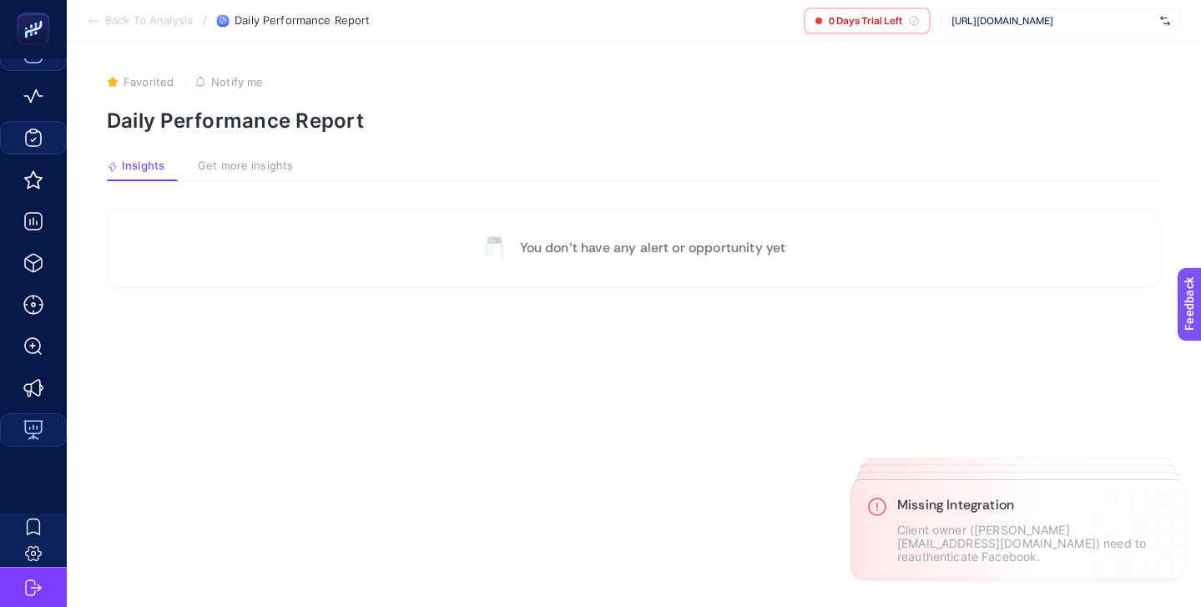
click at [1008, 16] on span "[URL][DOMAIN_NAME]" at bounding box center [1053, 20] width 202 height 13
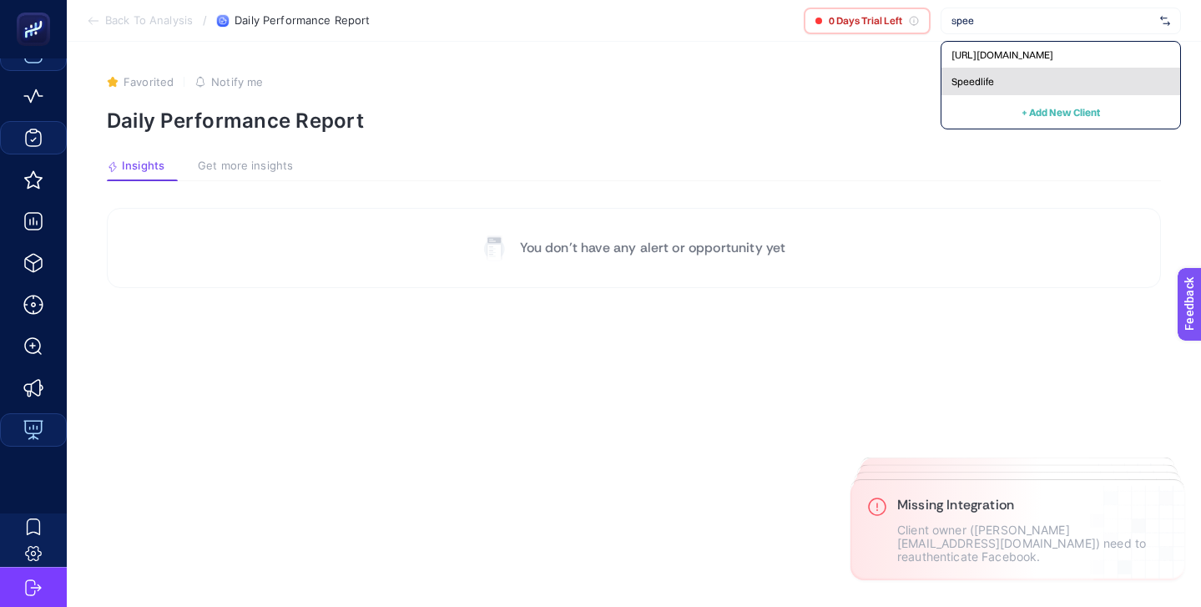
type input "spee"
click at [996, 78] on div "Speedlife" at bounding box center [1061, 81] width 239 height 27
